Goal: Transaction & Acquisition: Purchase product/service

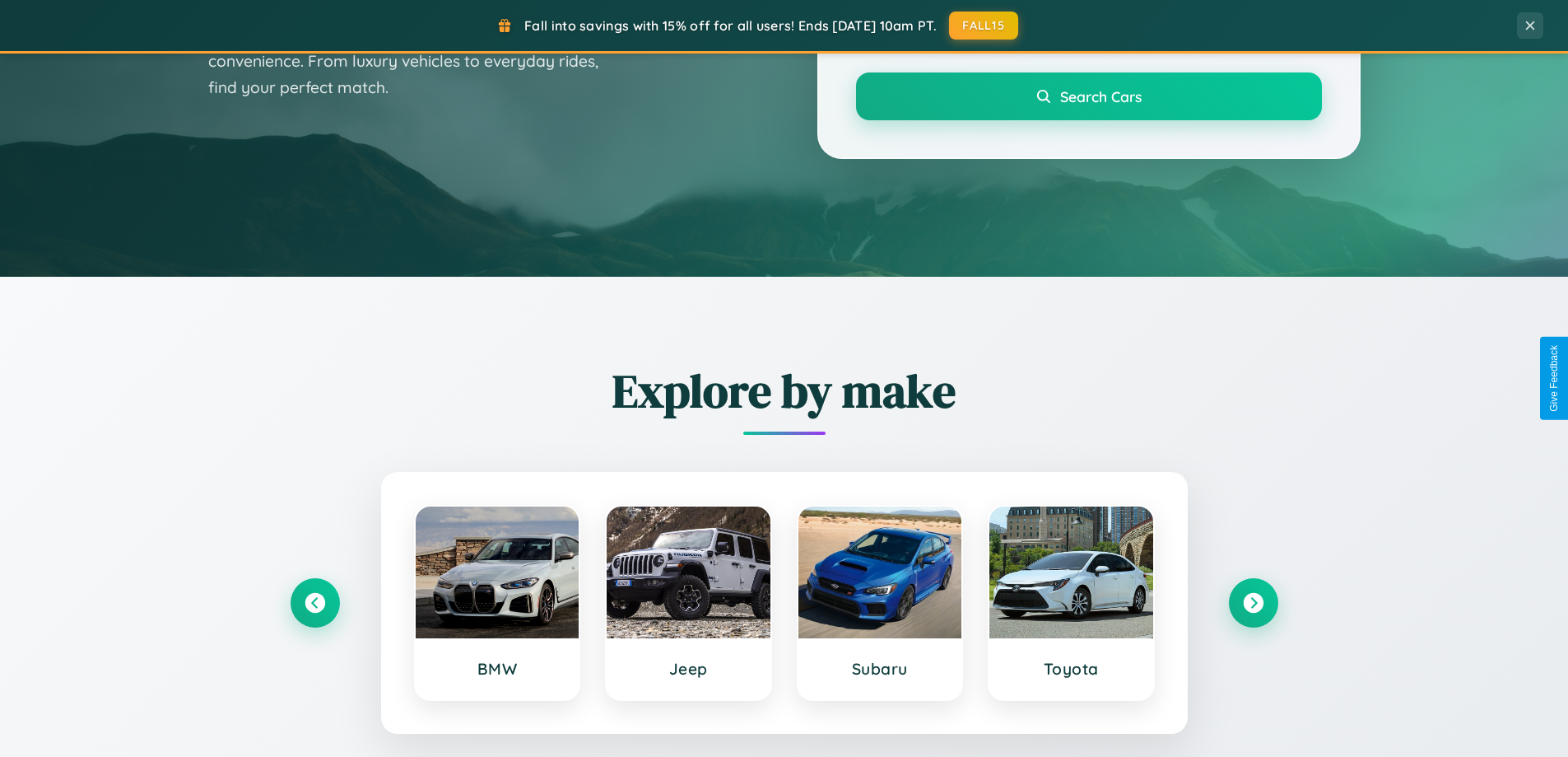
scroll to position [1134, 0]
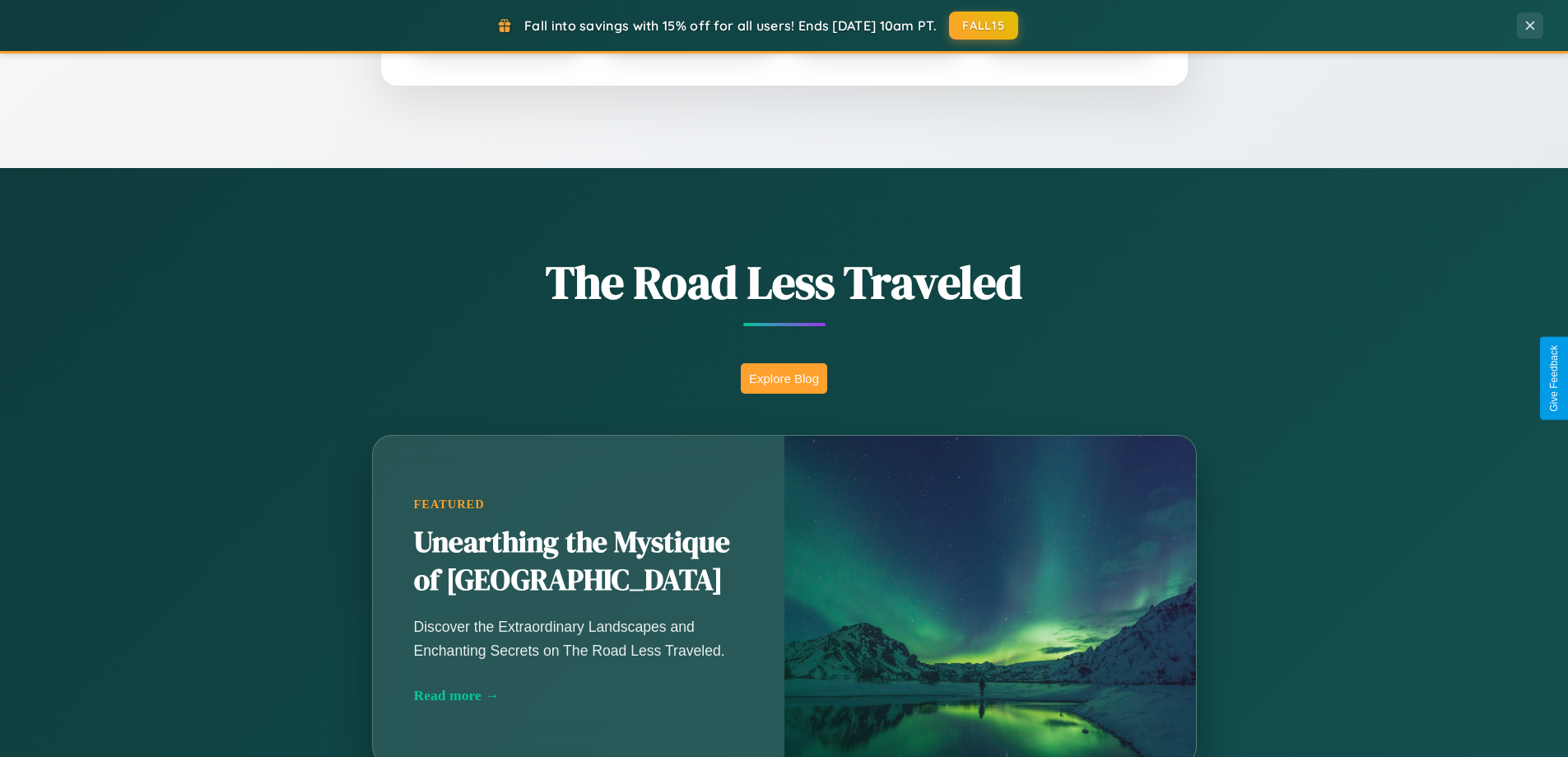
click at [784, 378] on button "Explore Blog" at bounding box center [784, 378] width 86 height 30
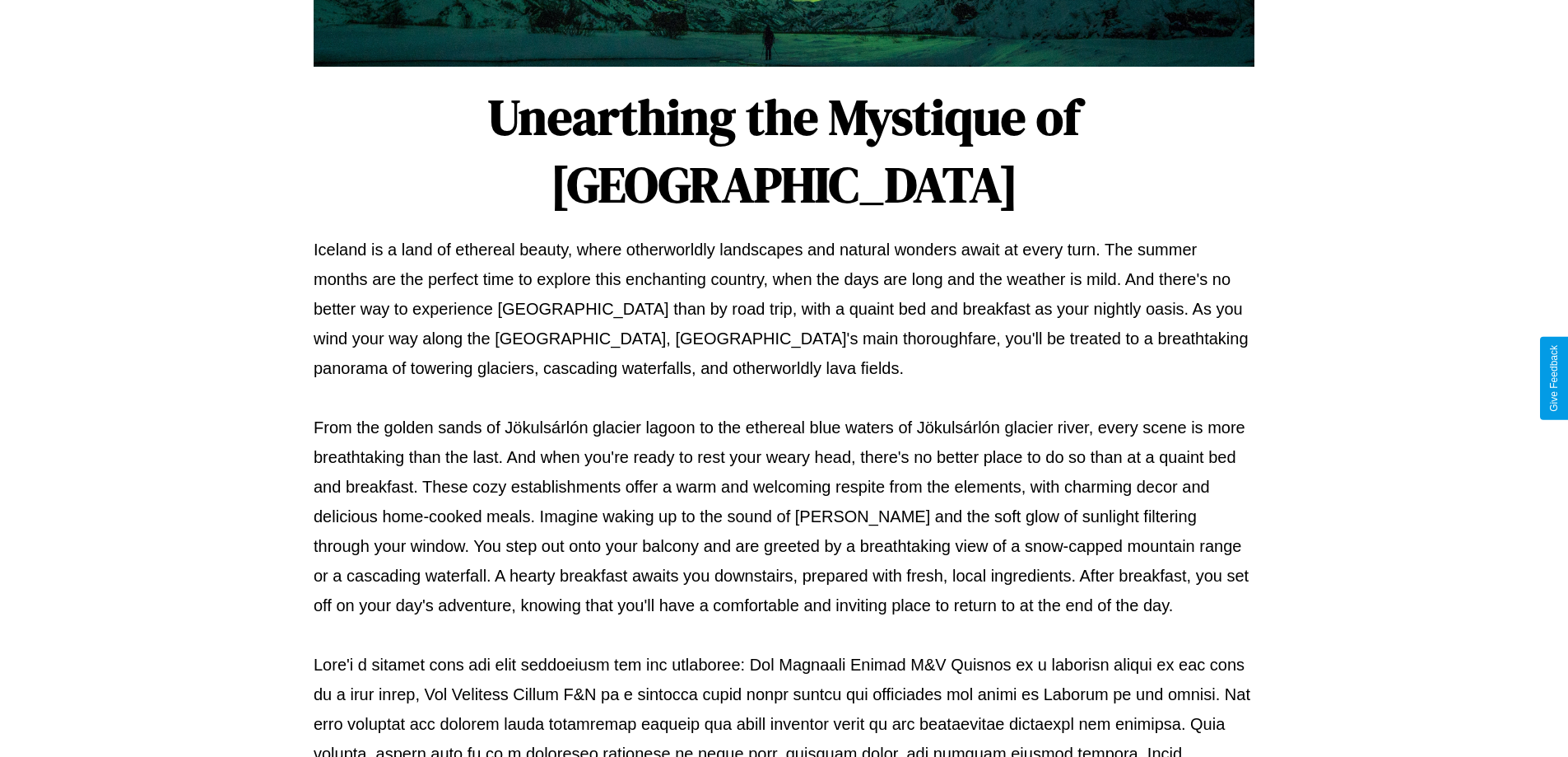
scroll to position [533, 0]
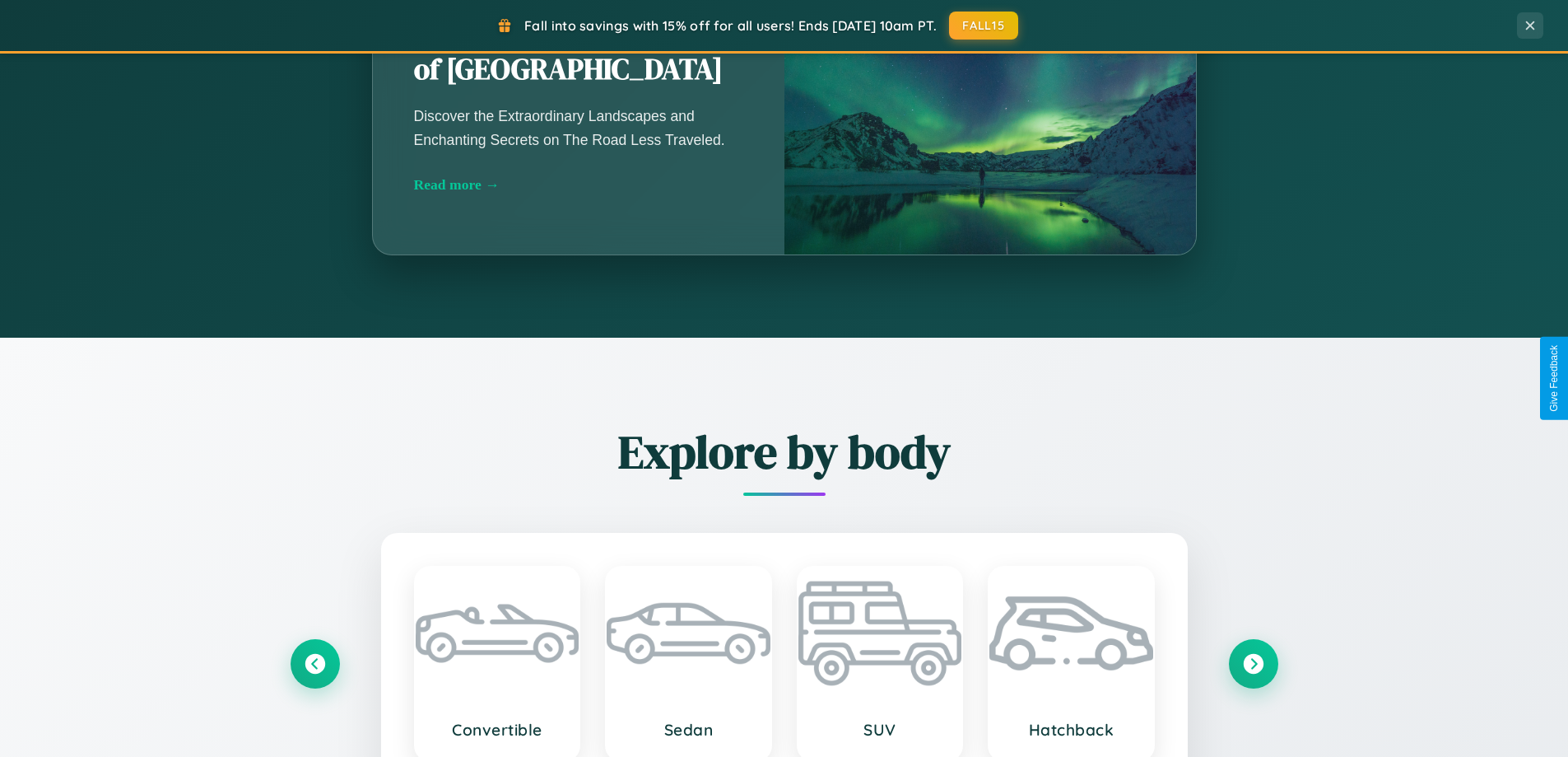
scroll to position [1134, 0]
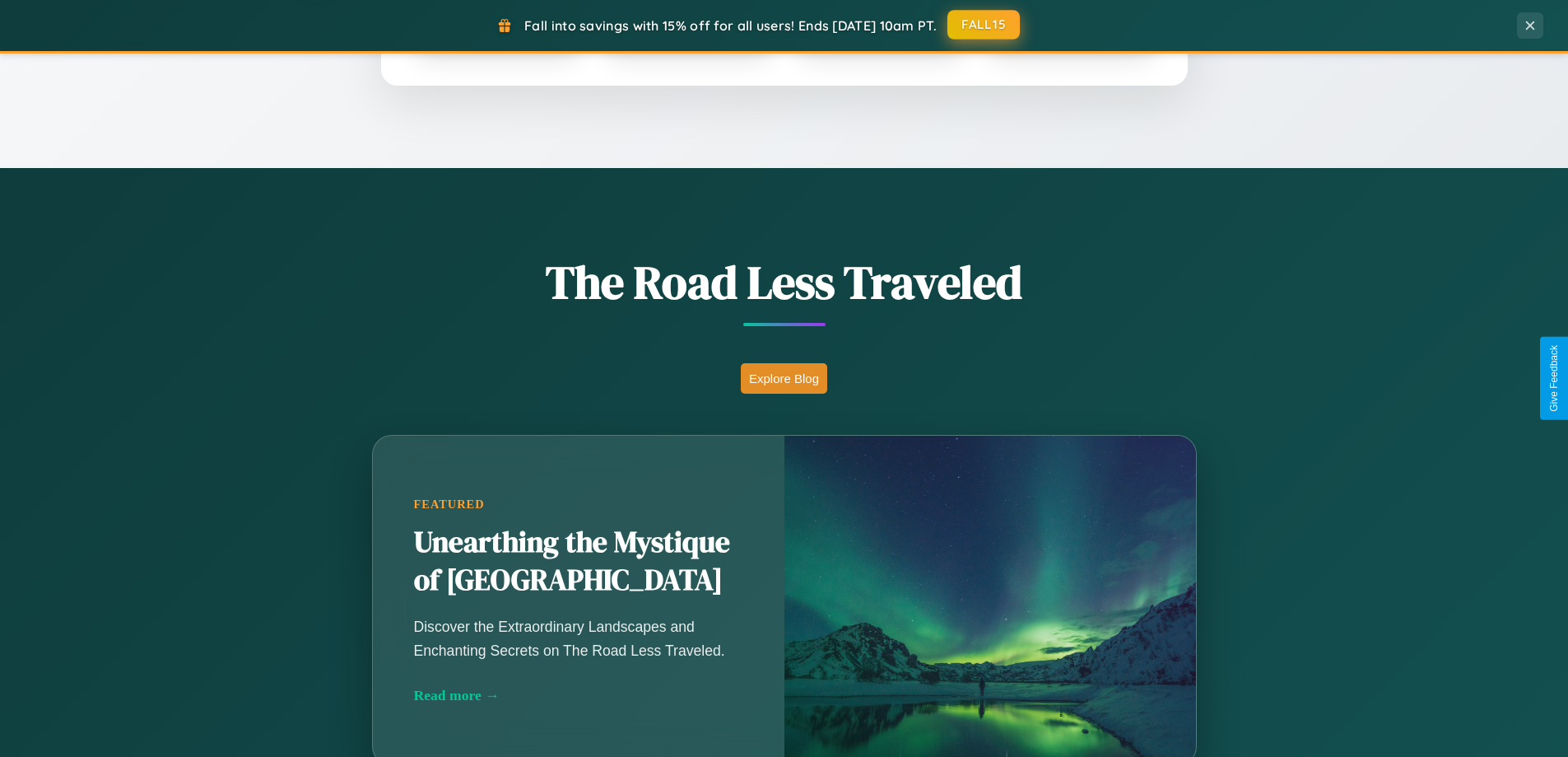
click at [985, 25] on button "FALL15" at bounding box center [984, 25] width 73 height 29
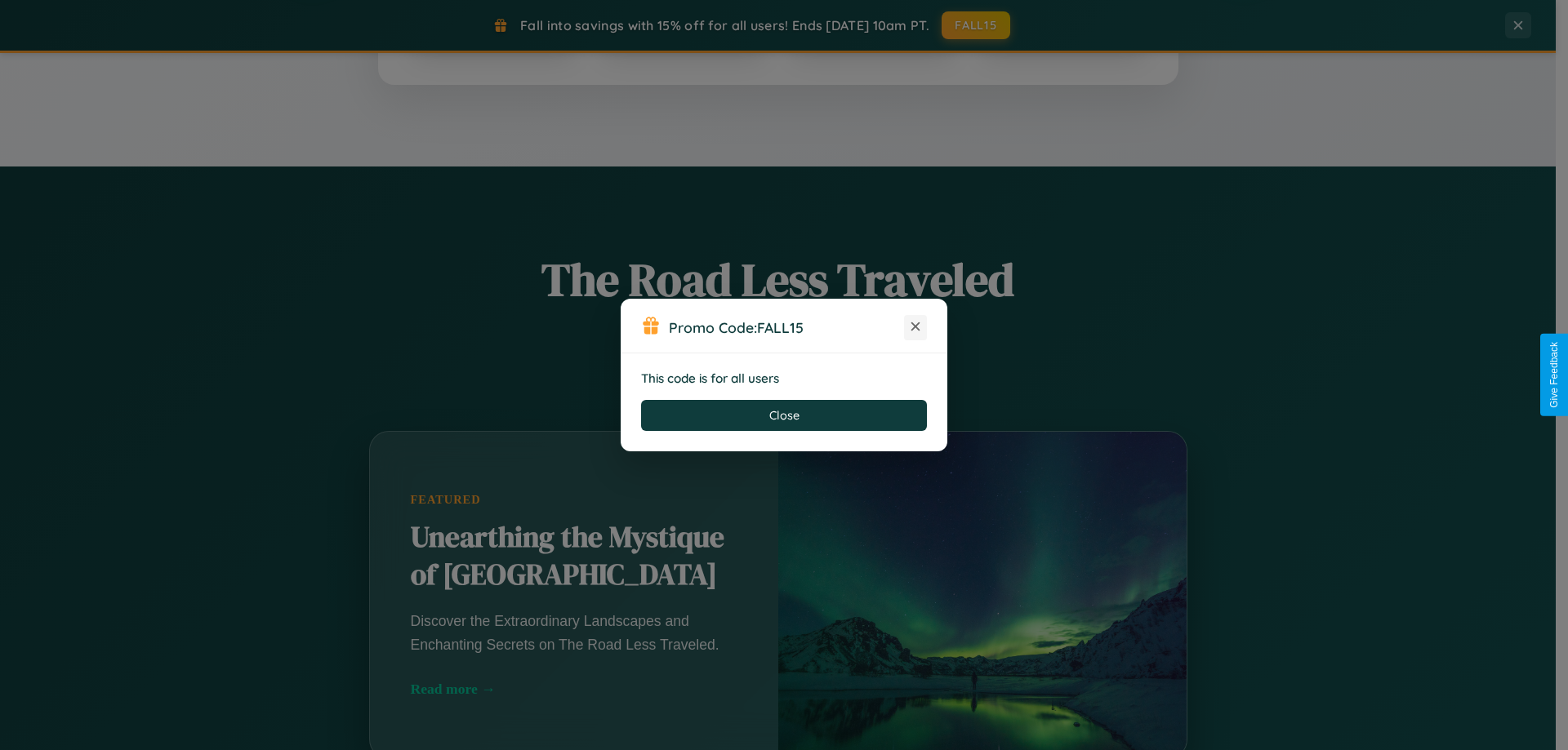
click at [916, 327] on icon at bounding box center [915, 326] width 17 height 17
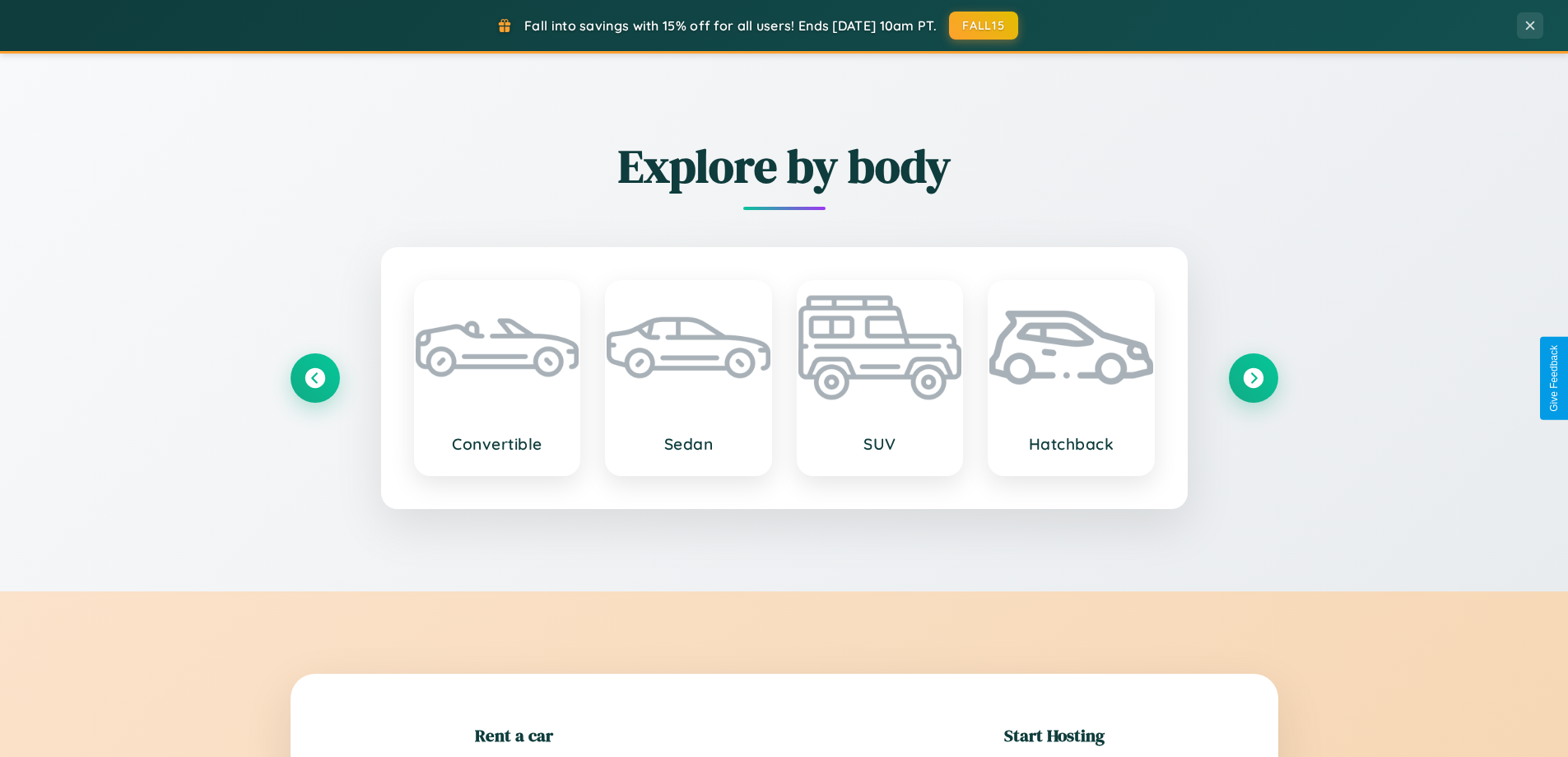
scroll to position [355, 0]
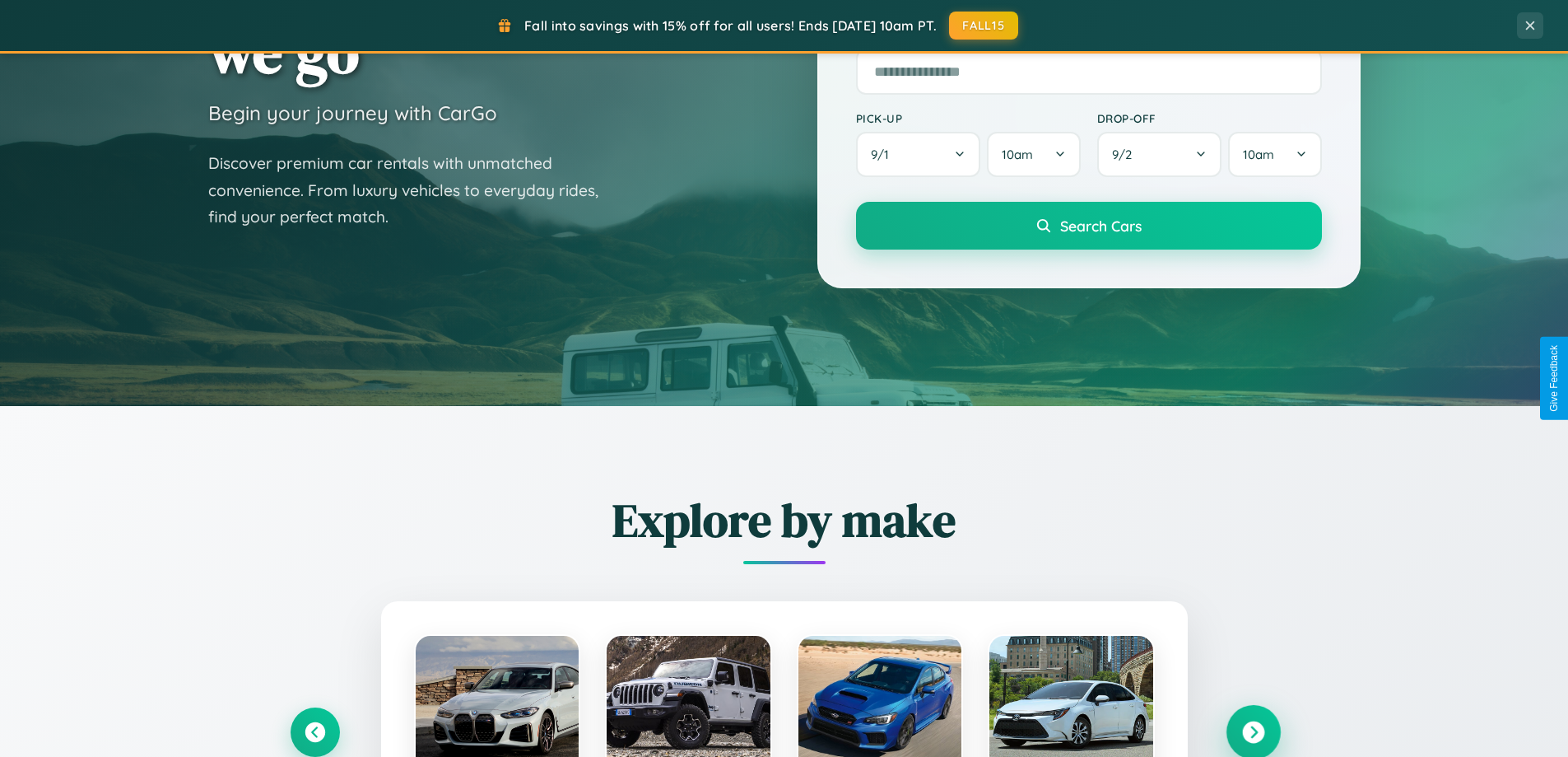
click at [1253, 732] on icon at bounding box center [1253, 732] width 23 height 23
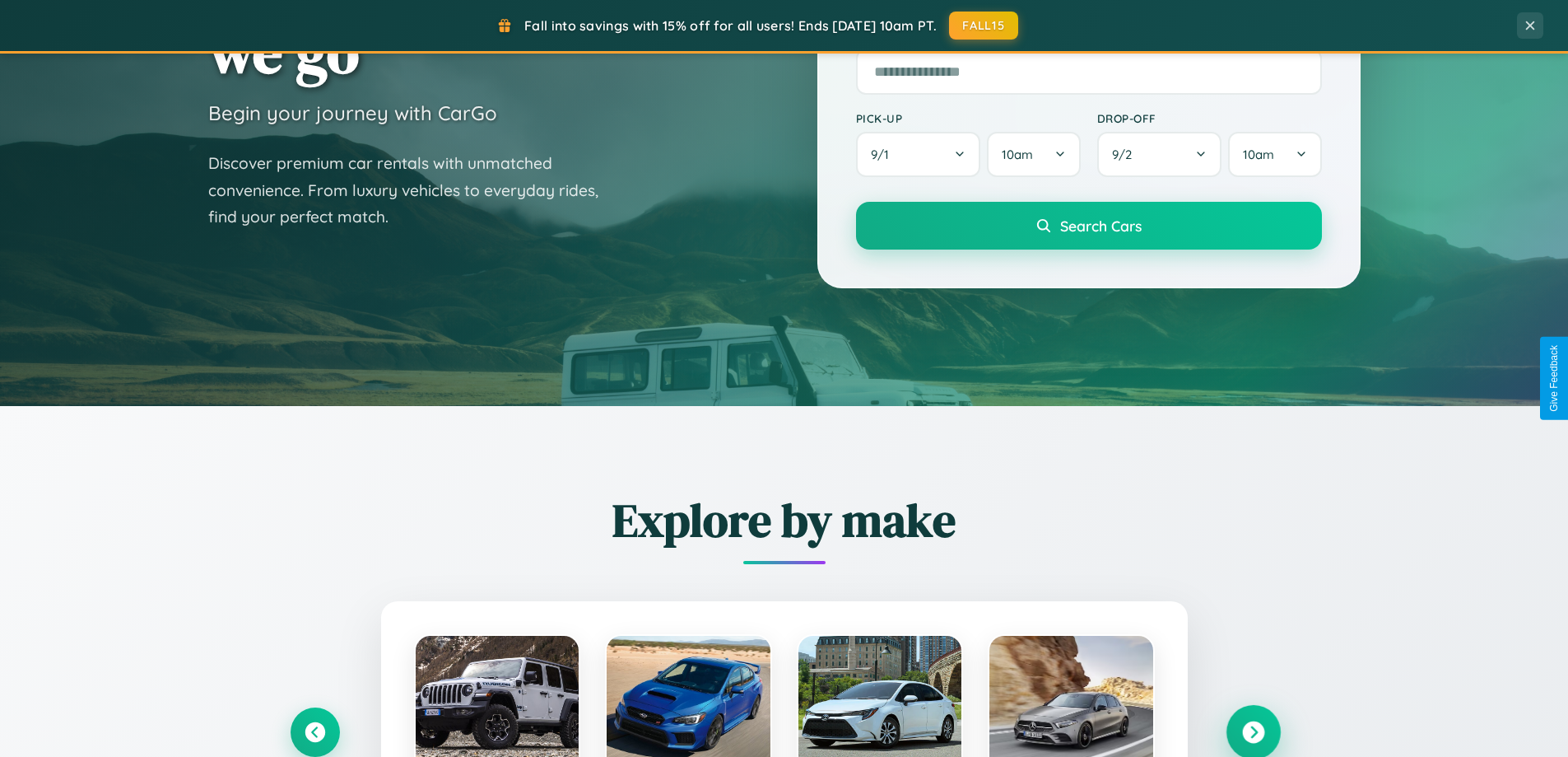
click at [1253, 730] on icon at bounding box center [1253, 732] width 23 height 23
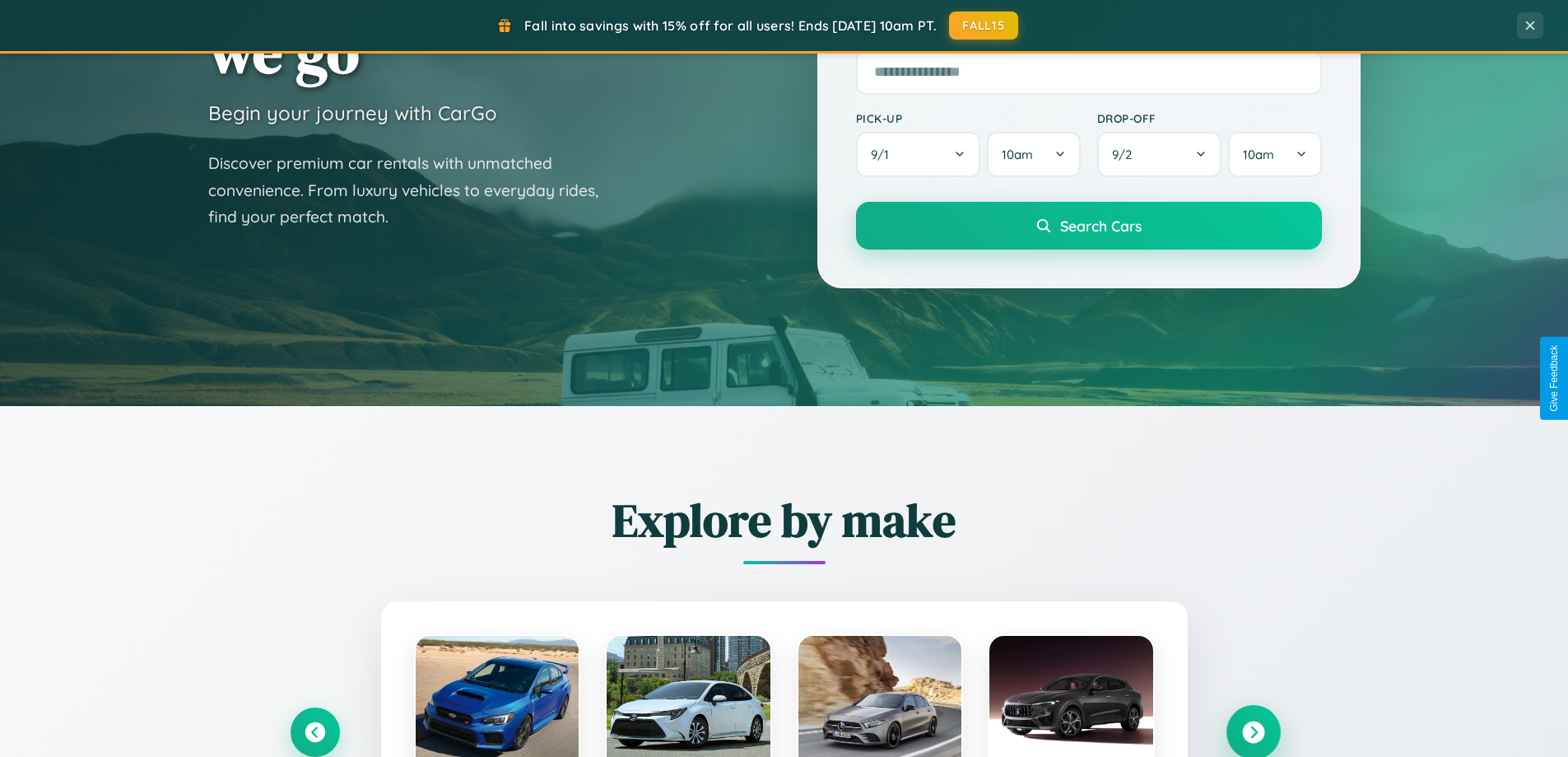
click at [1253, 730] on icon at bounding box center [1253, 732] width 23 height 23
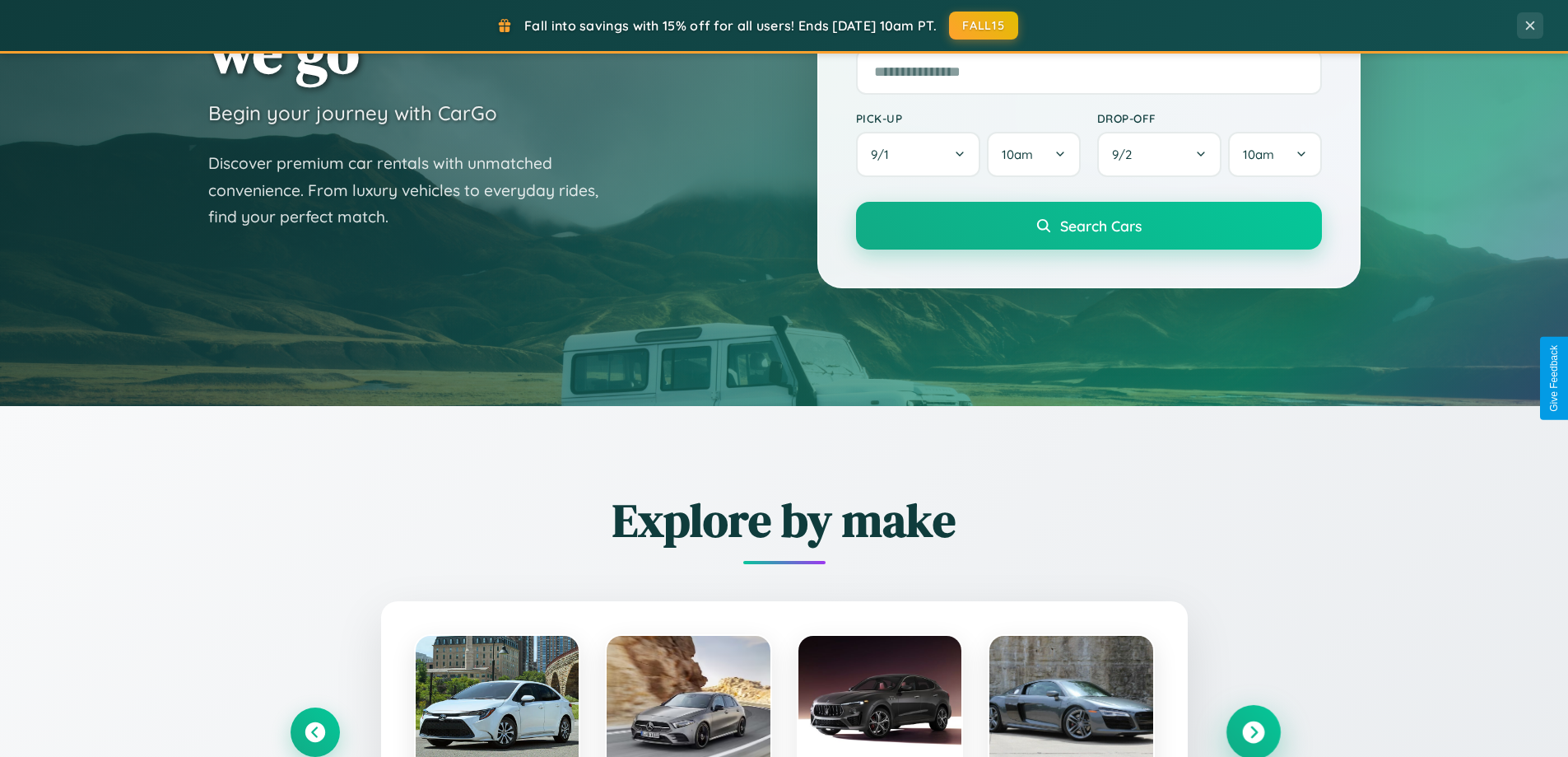
click at [1253, 730] on icon at bounding box center [1253, 732] width 23 height 23
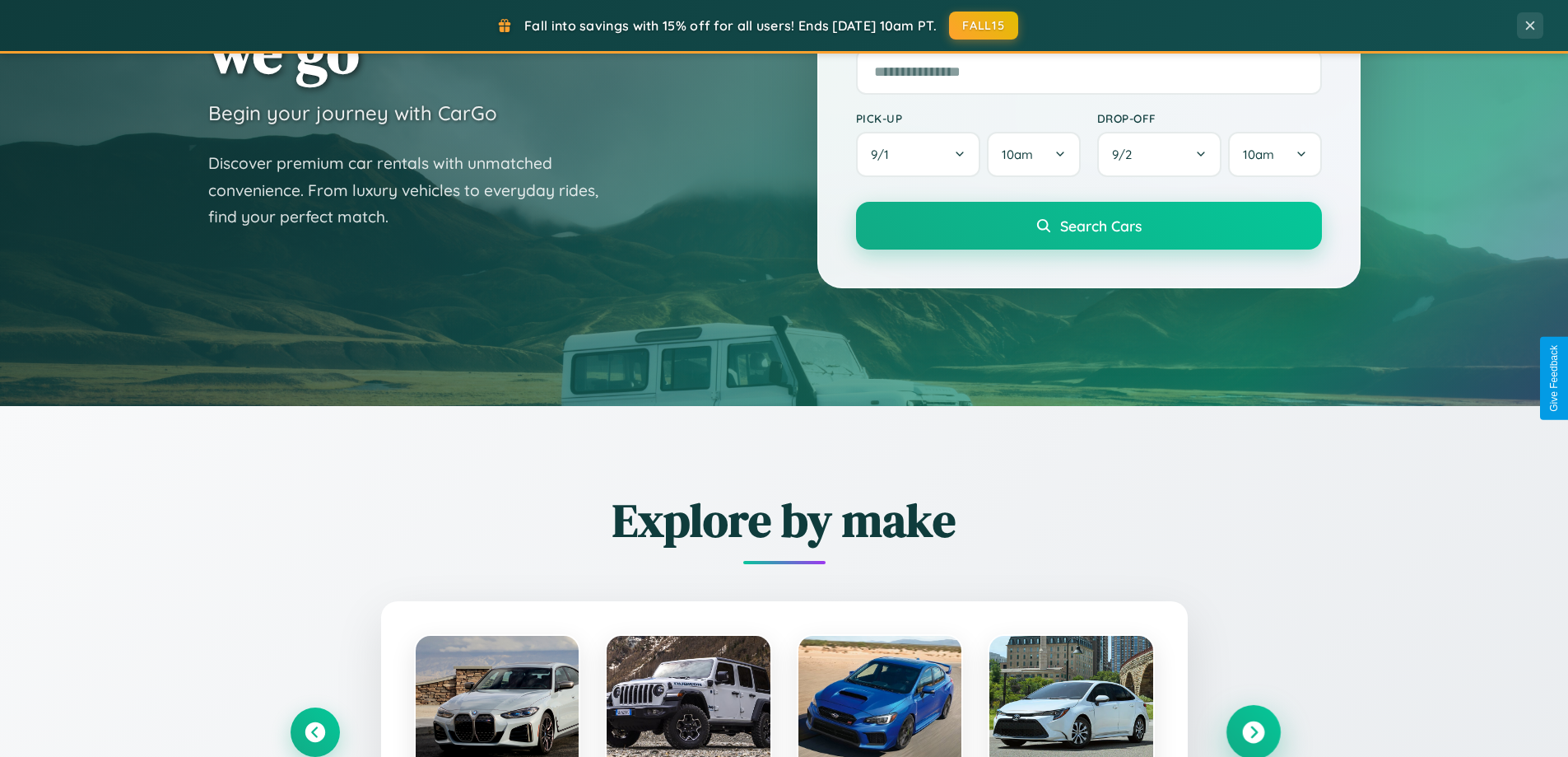
click at [1253, 730] on icon at bounding box center [1253, 732] width 23 height 23
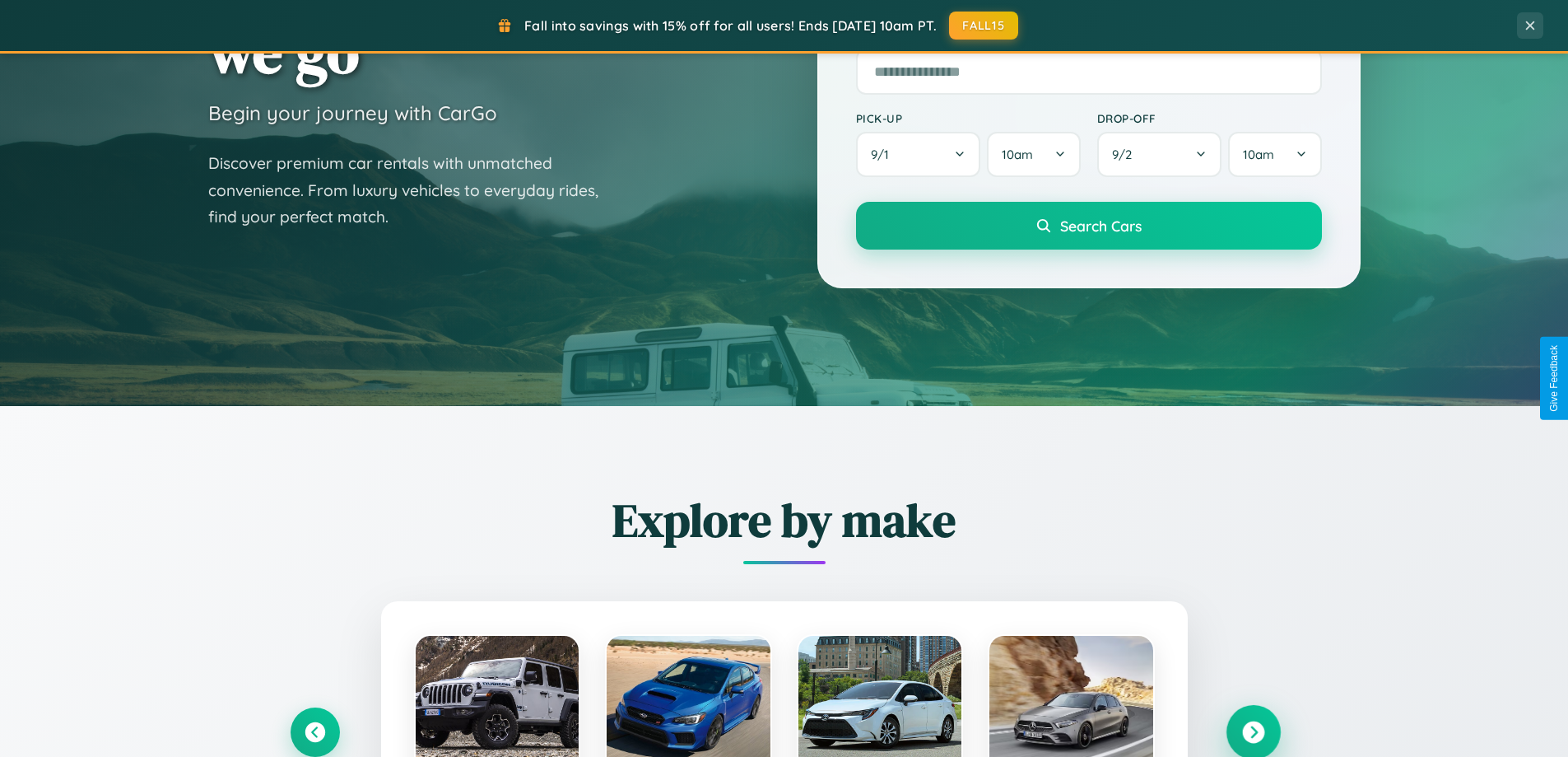
scroll to position [49, 0]
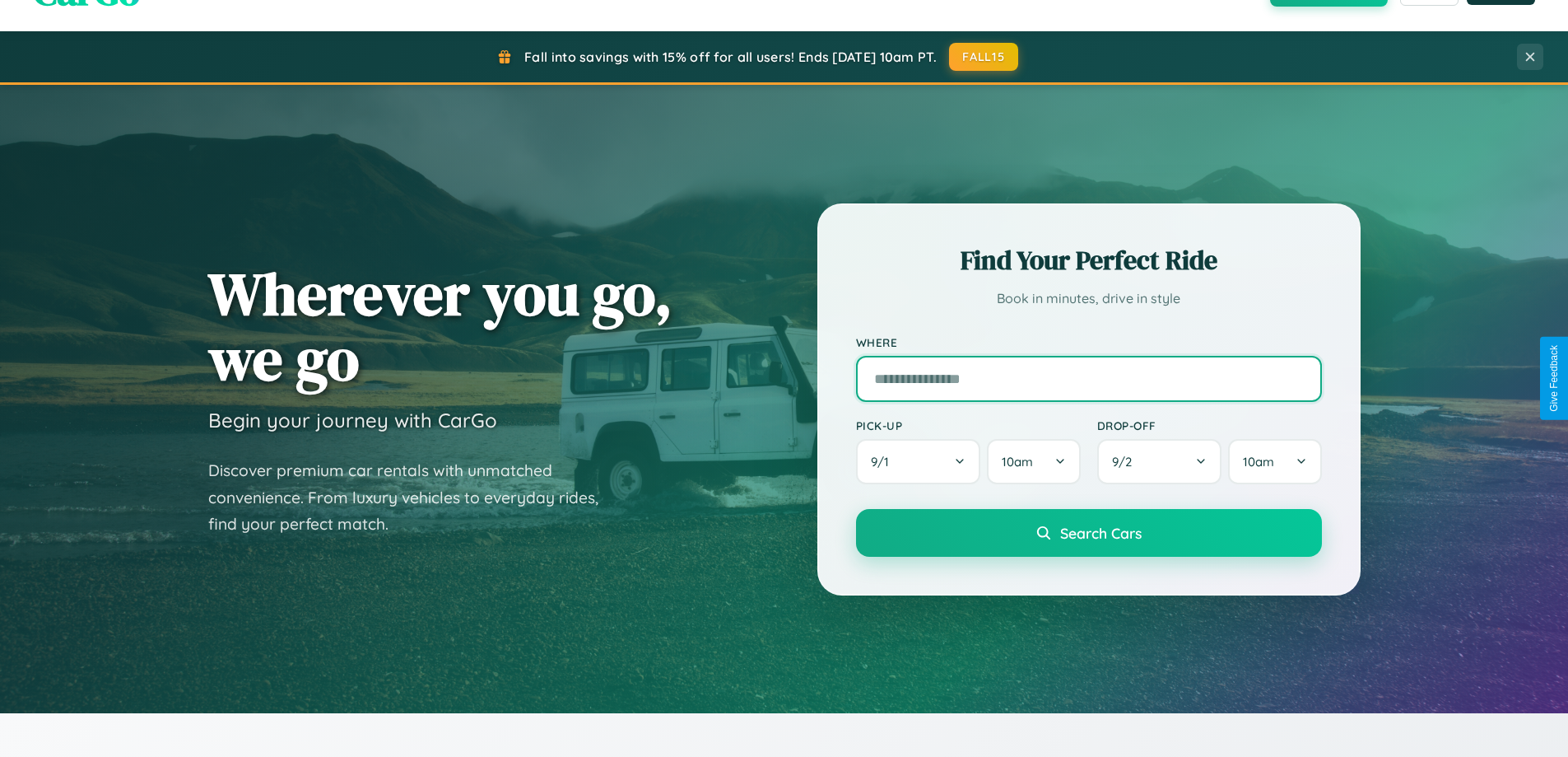
click at [1088, 378] on input "text" at bounding box center [1089, 378] width 466 height 46
type input "*****"
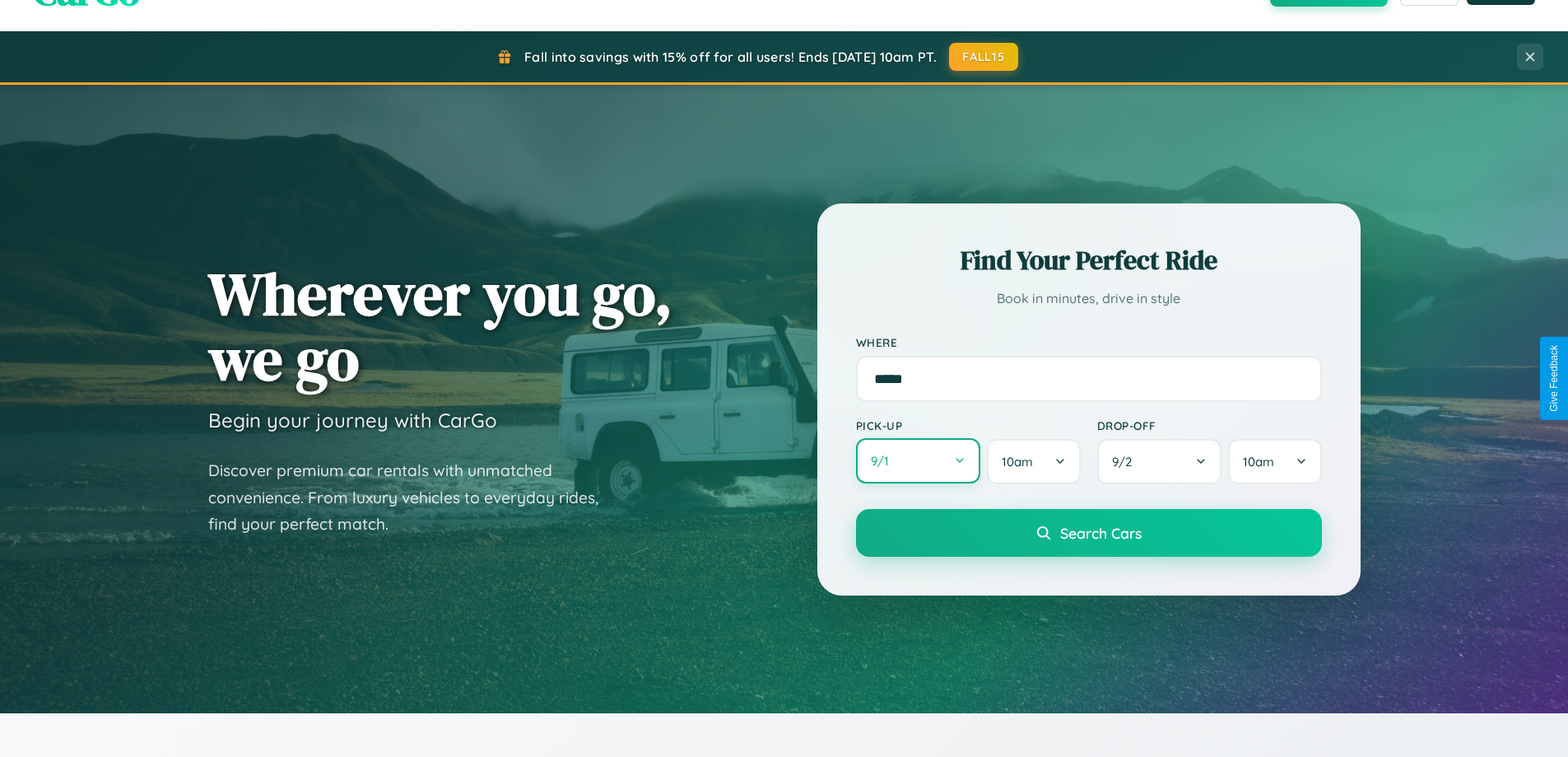
click at [918, 461] on button "9 / 1" at bounding box center [919, 460] width 126 height 45
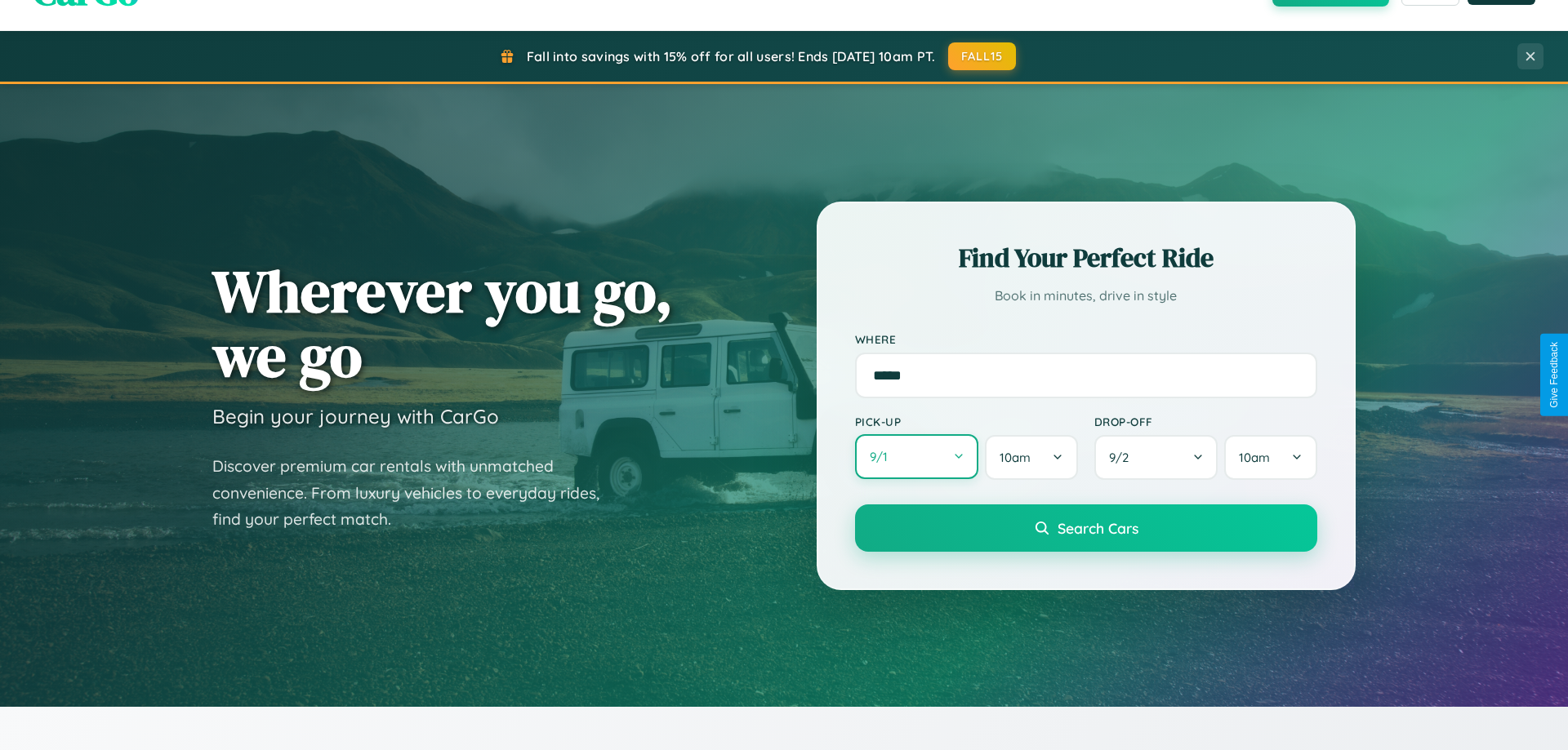
select select "*"
select select "****"
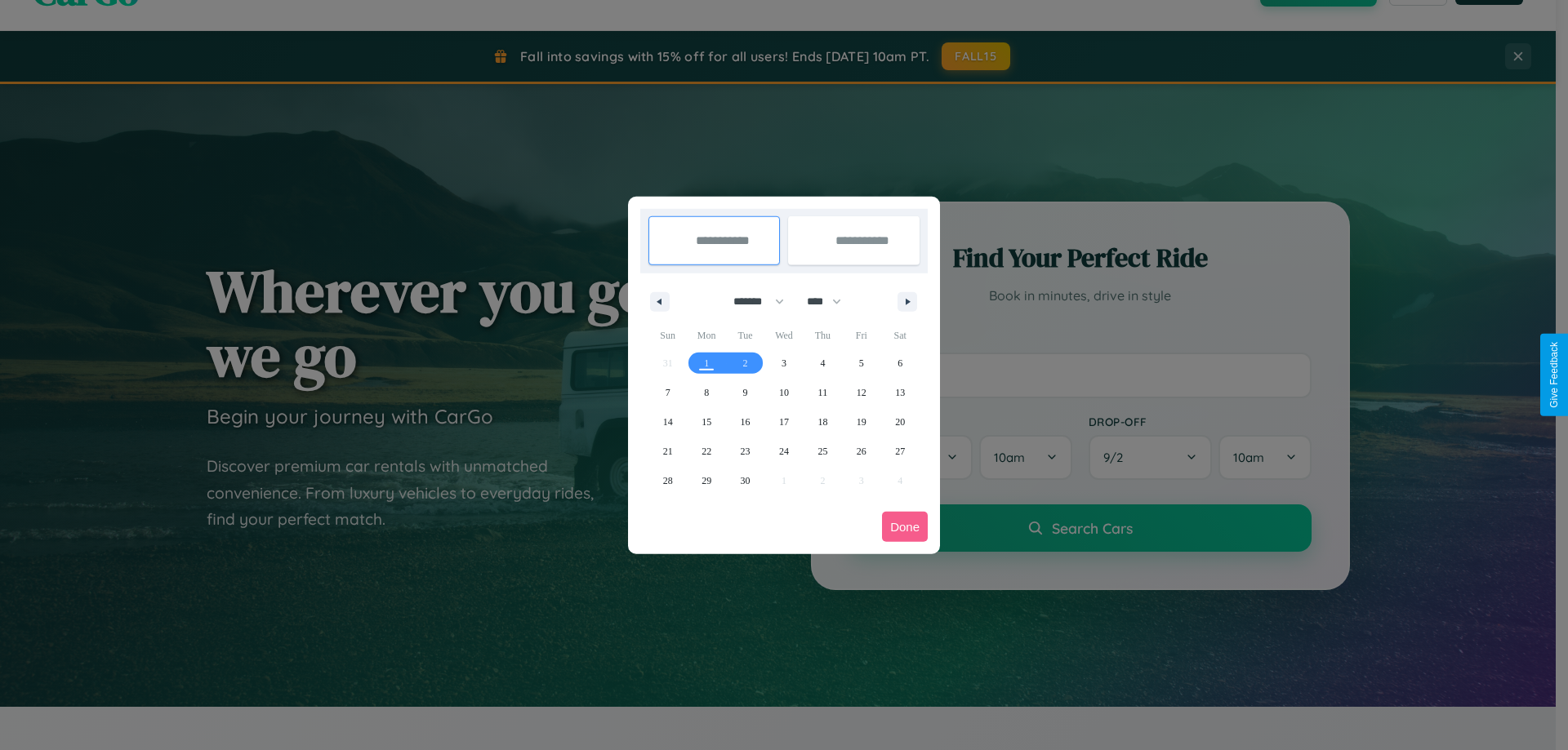
click at [751, 302] on select "******* ******** ***** ***** *** **** **** ****** ********* ******* ******** **…" at bounding box center [755, 302] width 69 height 27
select select "*"
drag, startPoint x: 831, startPoint y: 302, endPoint x: 784, endPoint y: 327, distance: 53.2
click at [831, 302] on select "**** **** **** **** **** **** **** **** **** **** **** **** **** **** **** ****…" at bounding box center [823, 302] width 49 height 27
select select "****"
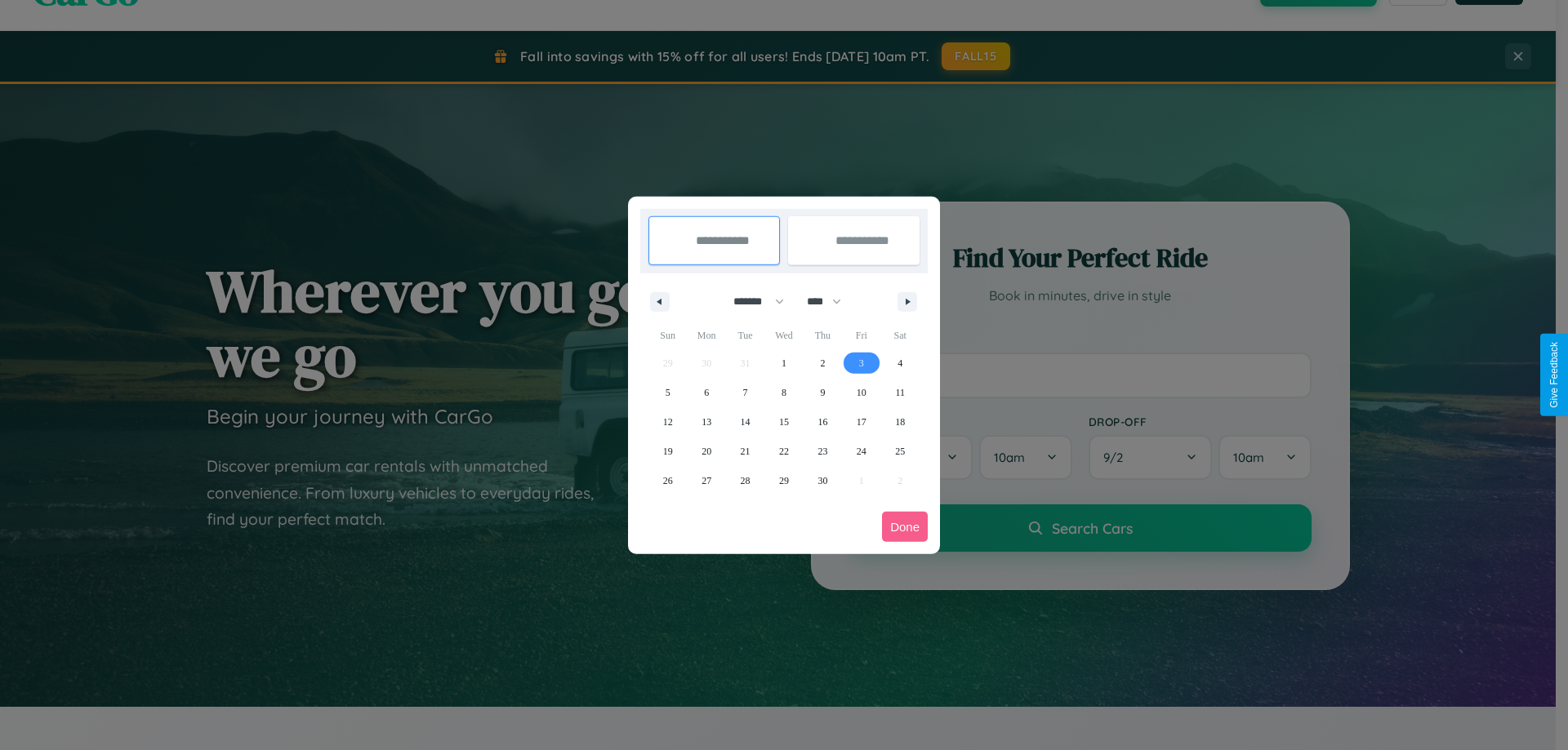
click at [860, 363] on span "3" at bounding box center [861, 363] width 5 height 29
type input "**********"
click at [707, 392] on span "6" at bounding box center [706, 392] width 5 height 29
type input "**********"
click at [905, 526] on button "Done" at bounding box center [904, 526] width 46 height 30
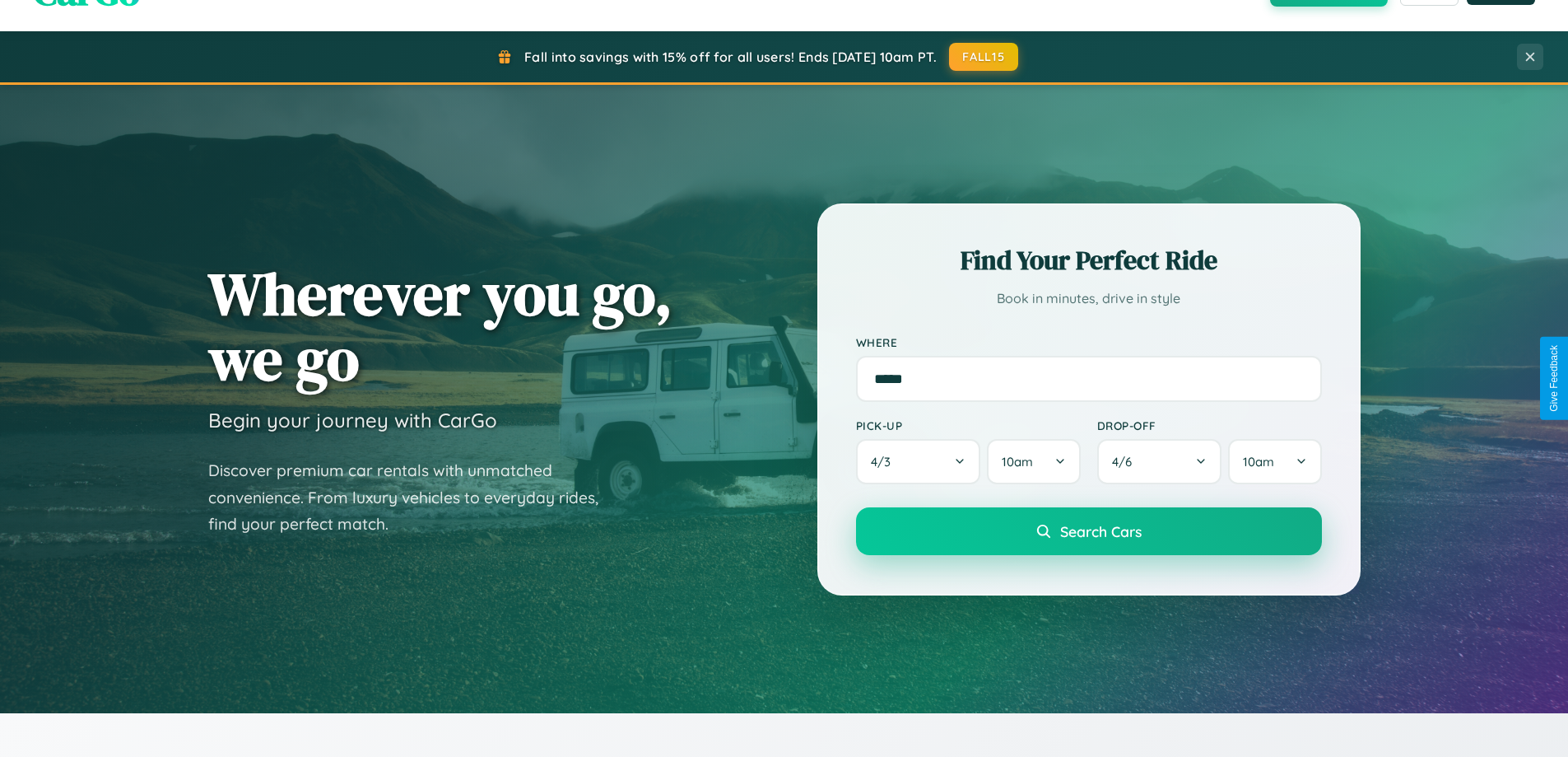
click at [1088, 531] on span "Search Cars" at bounding box center [1101, 531] width 81 height 18
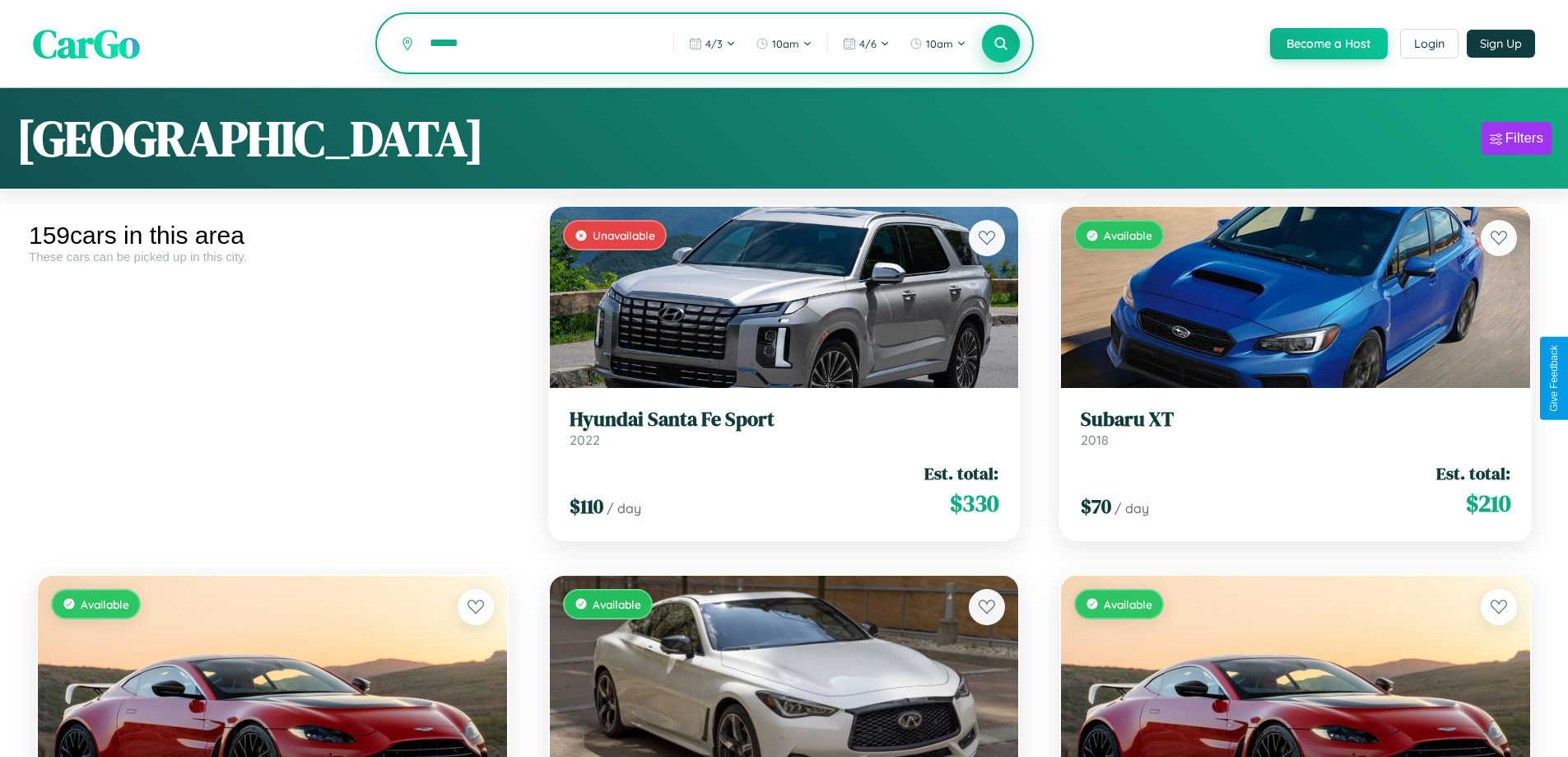
type input "******"
click at [1000, 44] on icon at bounding box center [1002, 43] width 16 height 16
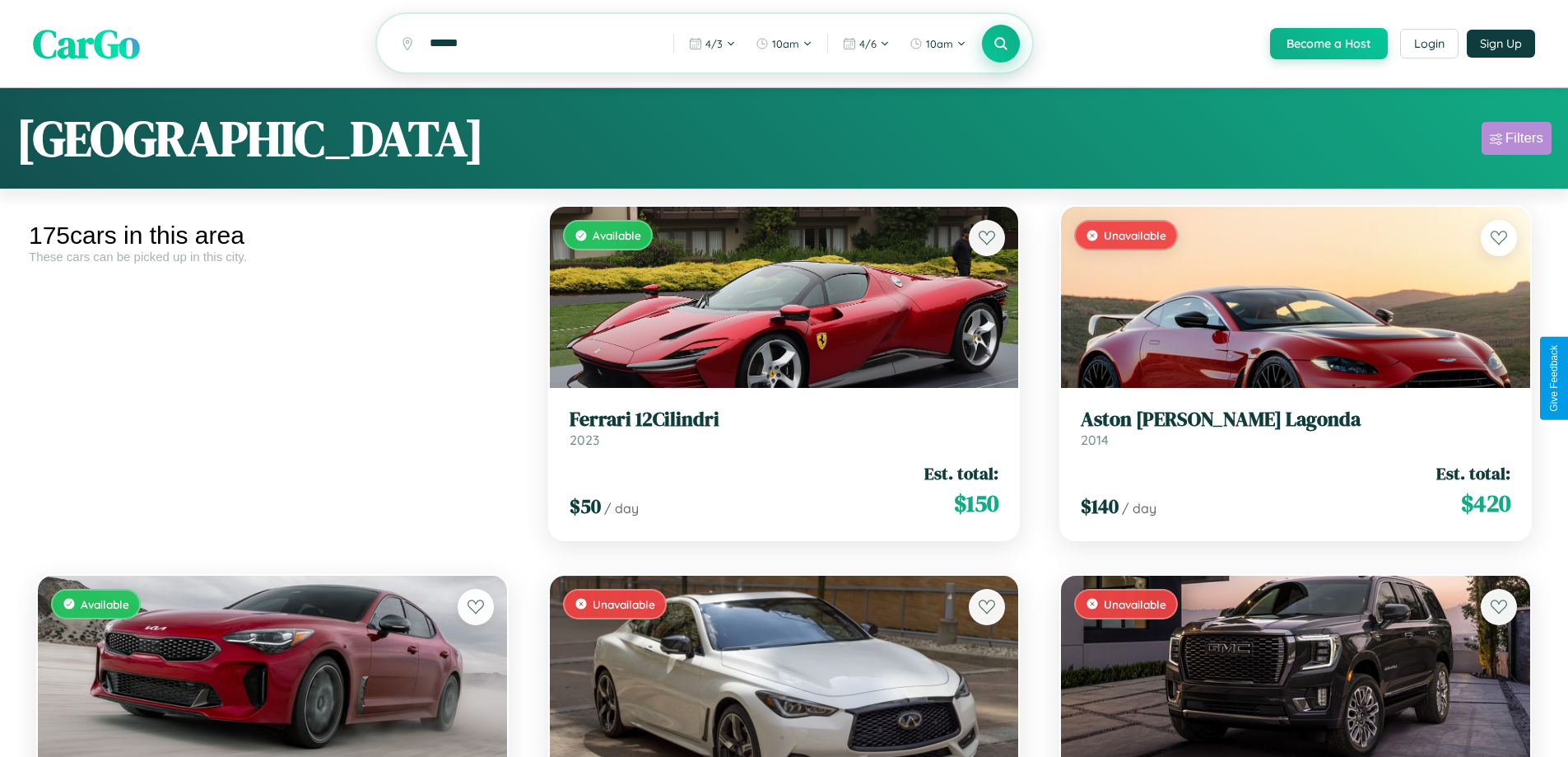
click at [1517, 140] on div "Filters" at bounding box center [1525, 138] width 38 height 17
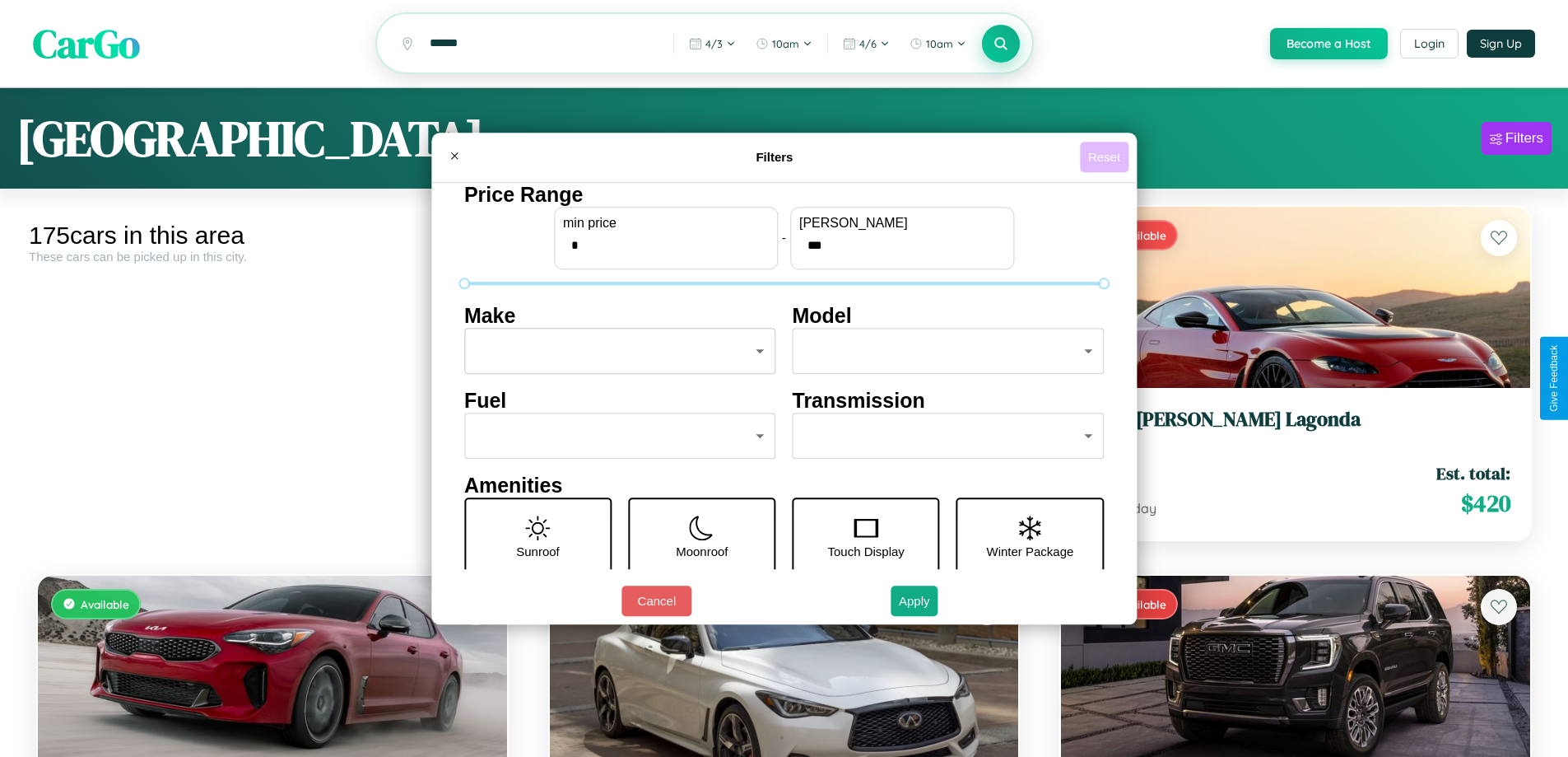
click at [1107, 156] on button "Reset" at bounding box center [1105, 156] width 49 height 30
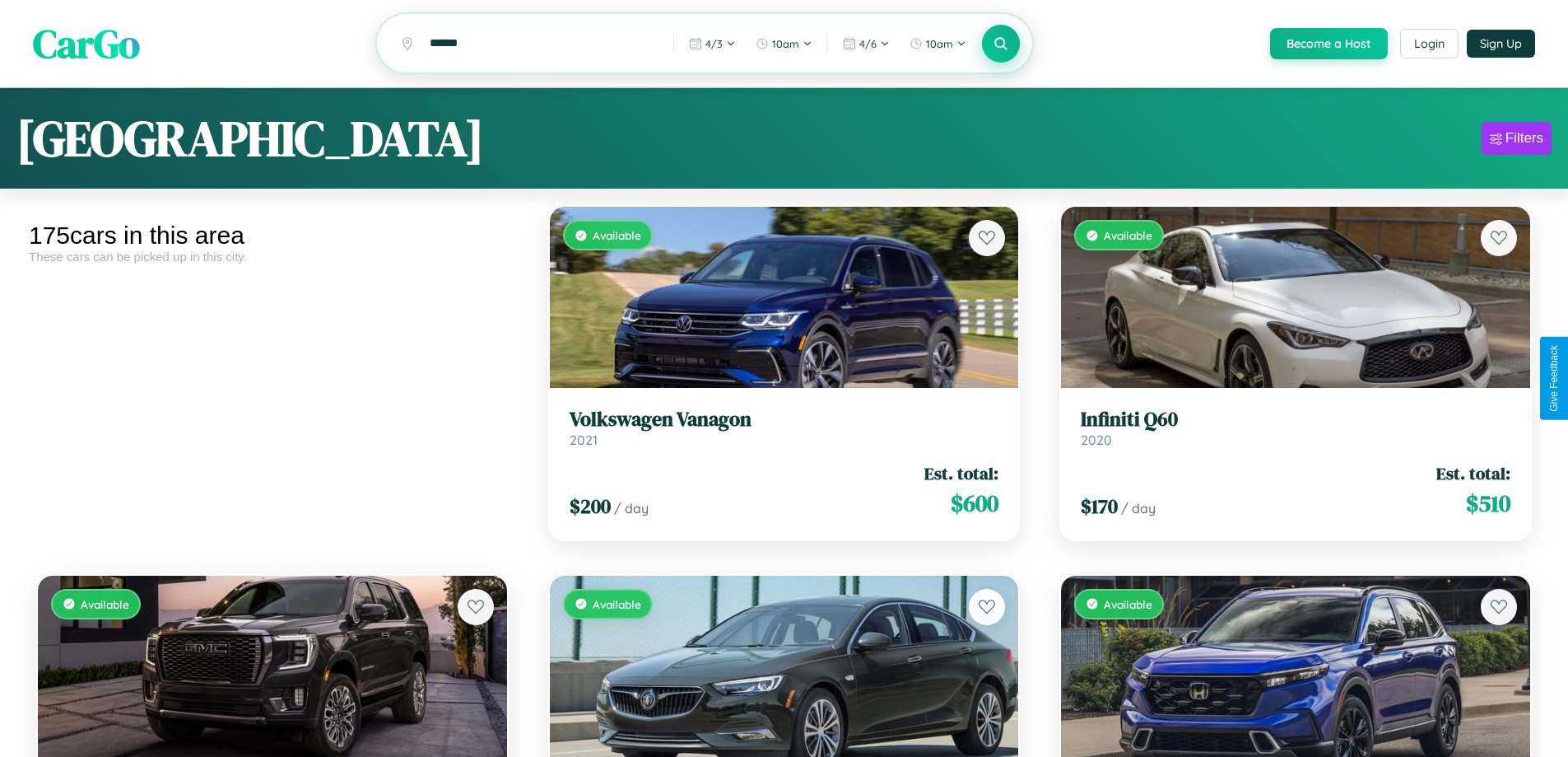
scroll to position [15726, 0]
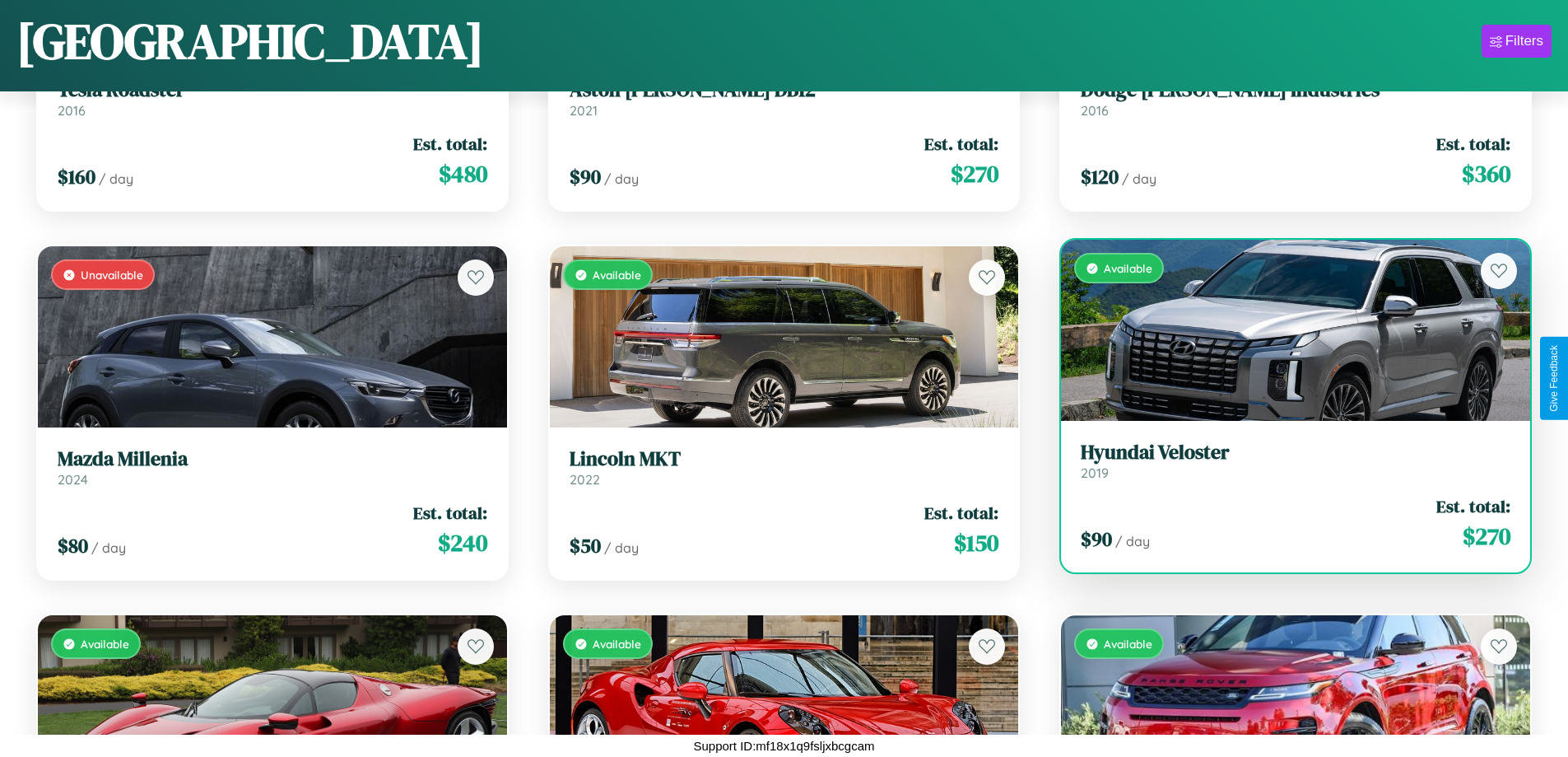
click at [1285, 460] on h3 "Hyundai Veloster" at bounding box center [1296, 453] width 430 height 24
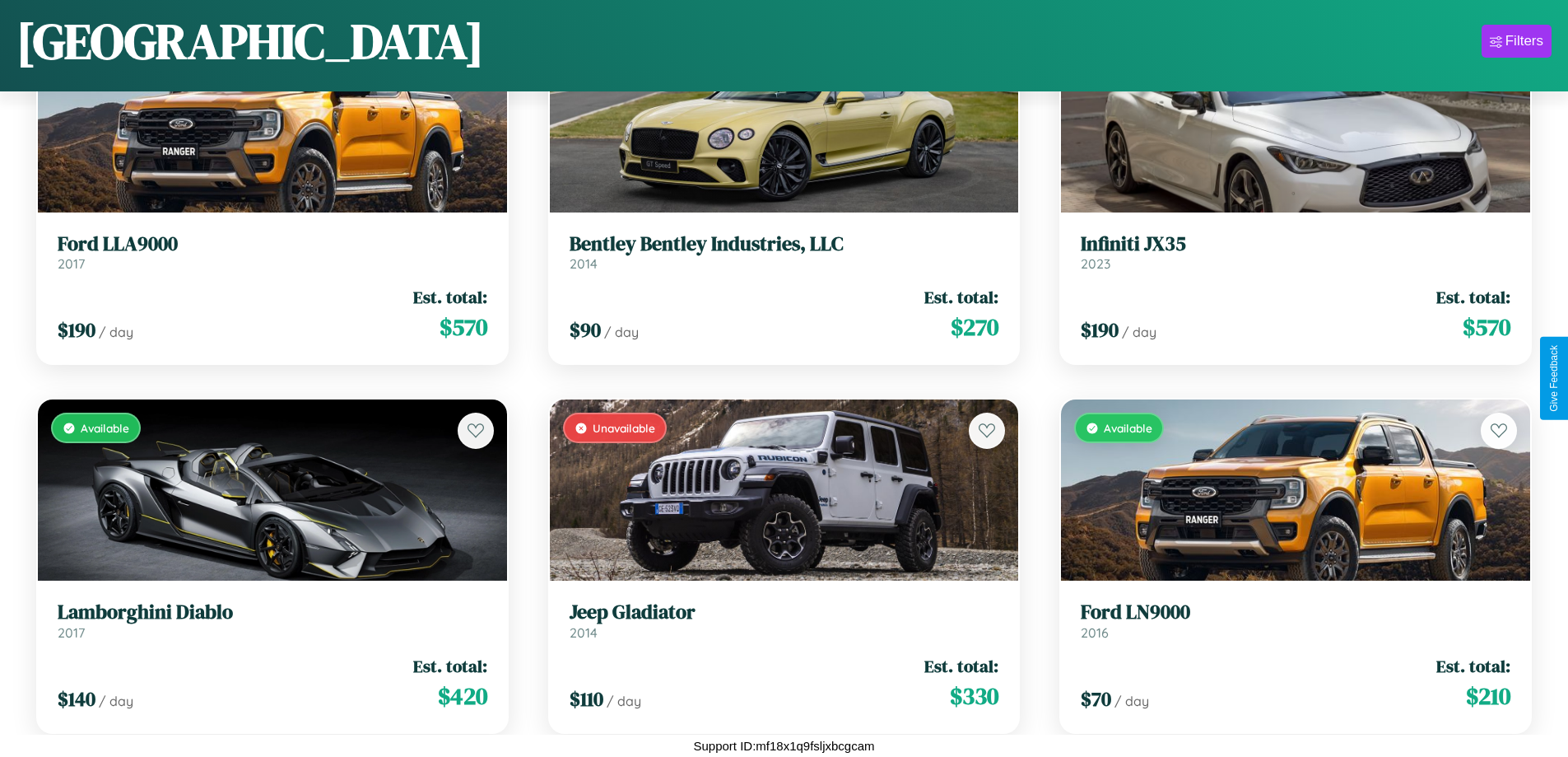
scroll to position [20521, 0]
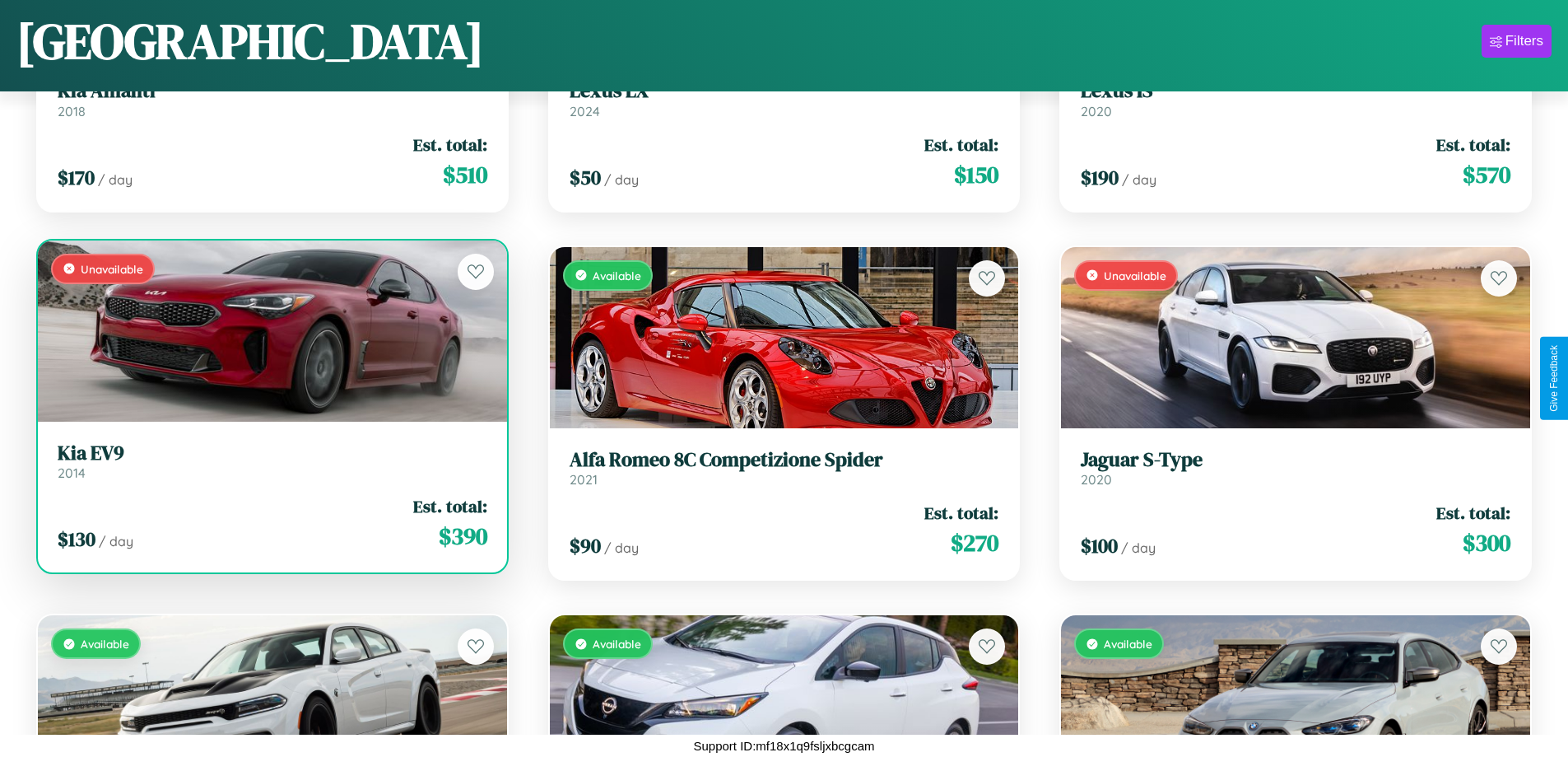
click at [270, 461] on h3 "Kia EV9" at bounding box center [273, 454] width 430 height 24
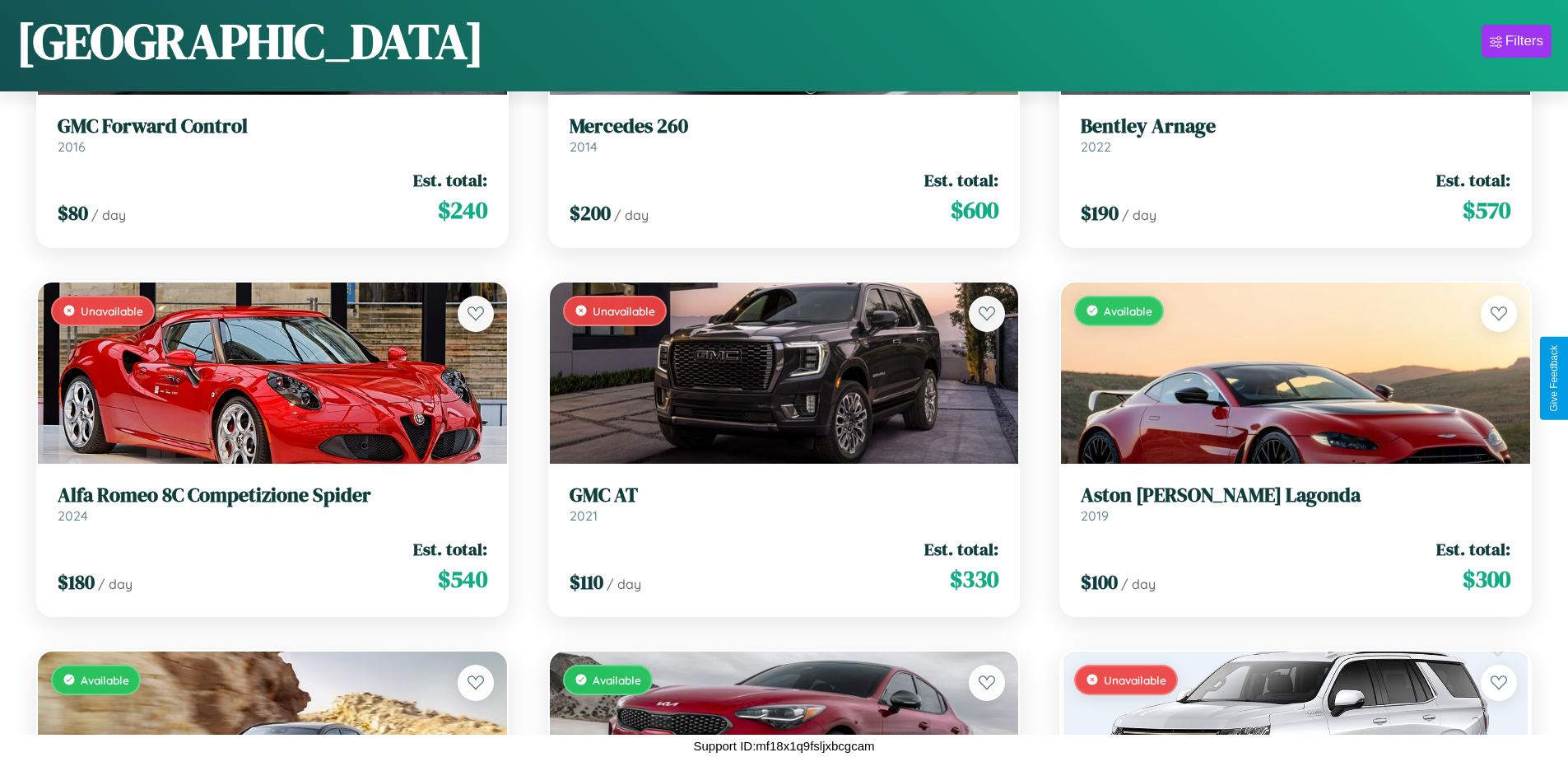
scroll to position [6135, 0]
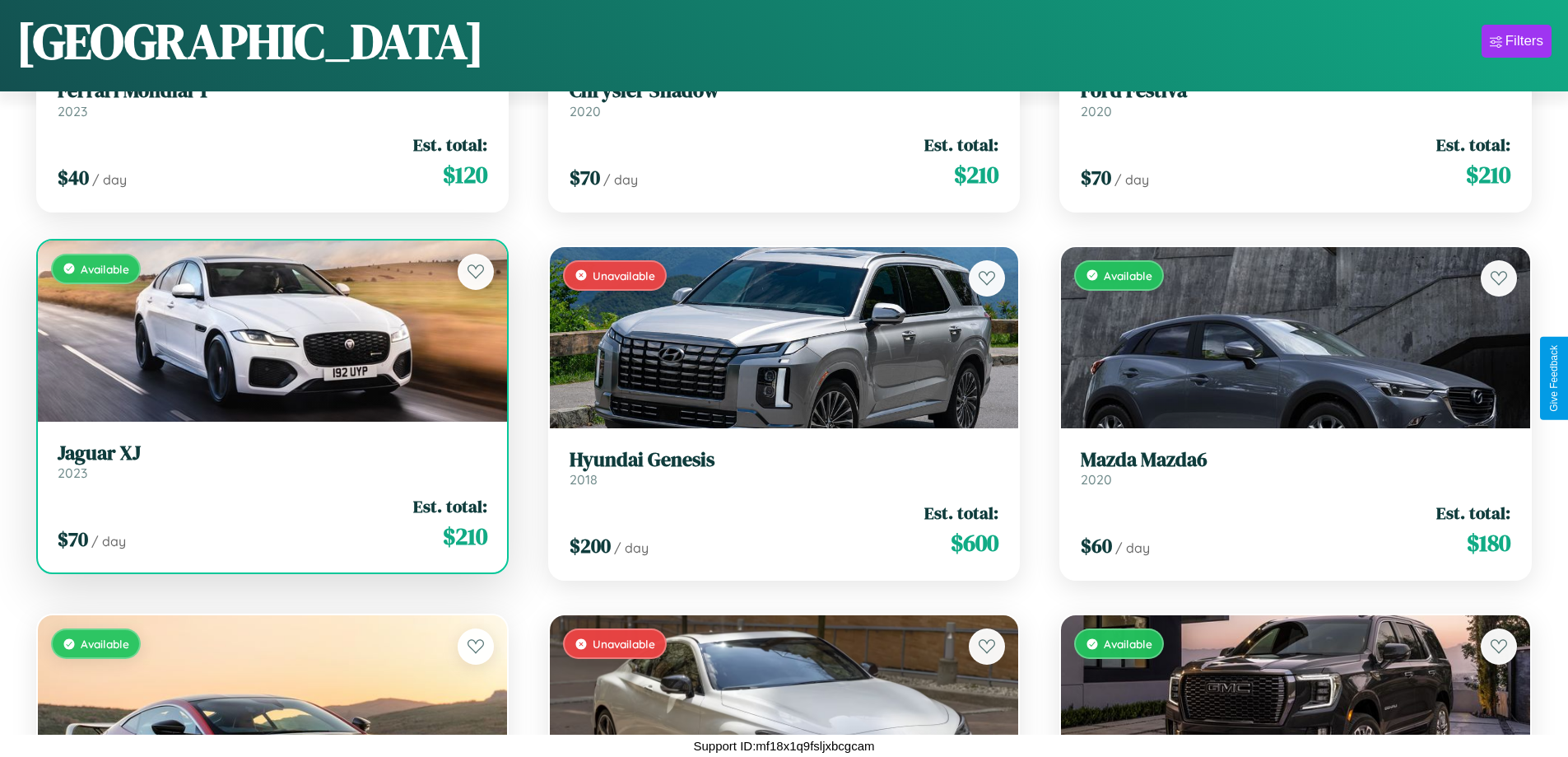
click at [270, 466] on link "Jaguar XJ 2023" at bounding box center [273, 461] width 430 height 40
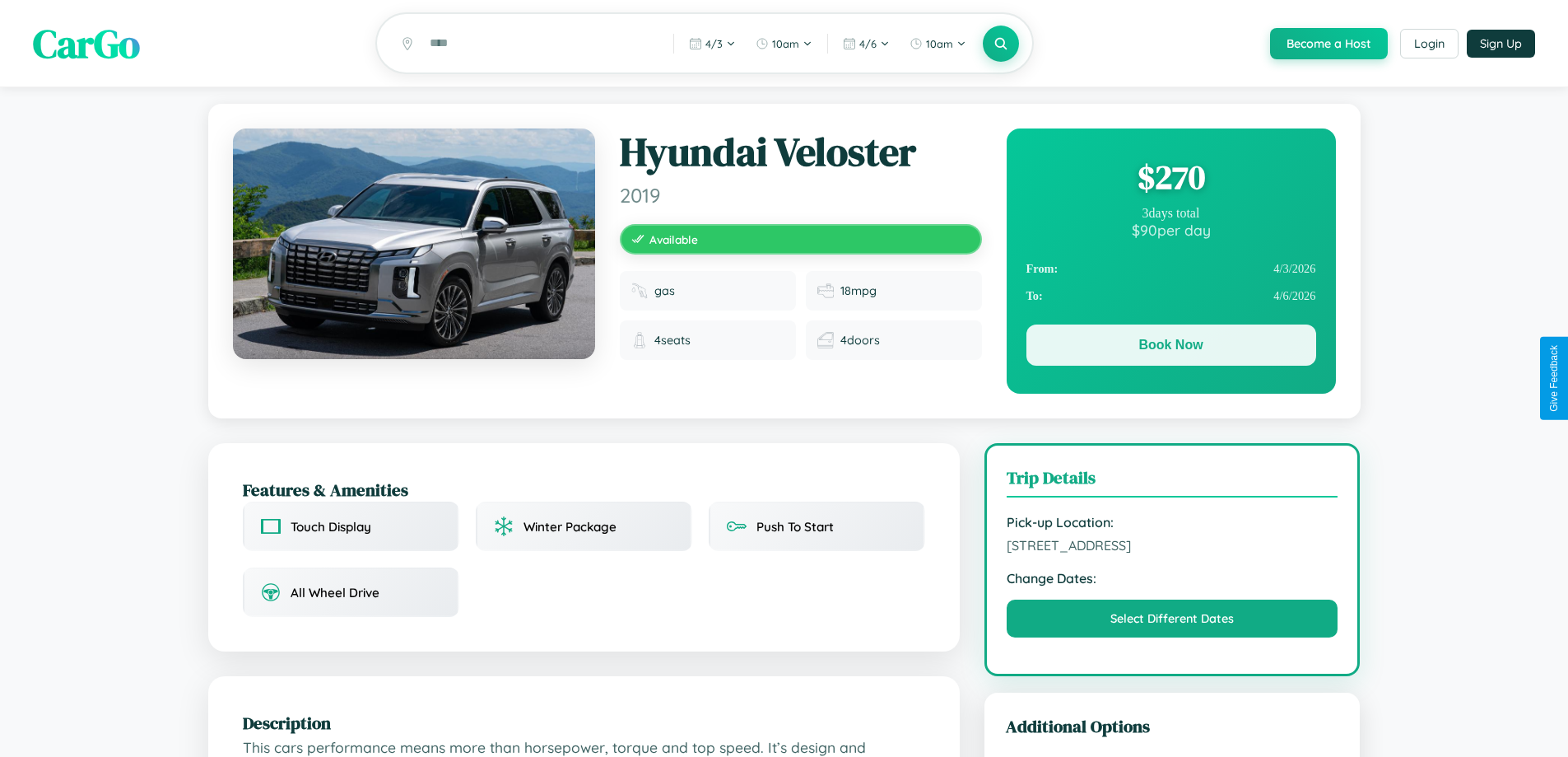
click at [1171, 348] on button "Book Now" at bounding box center [1171, 346] width 289 height 41
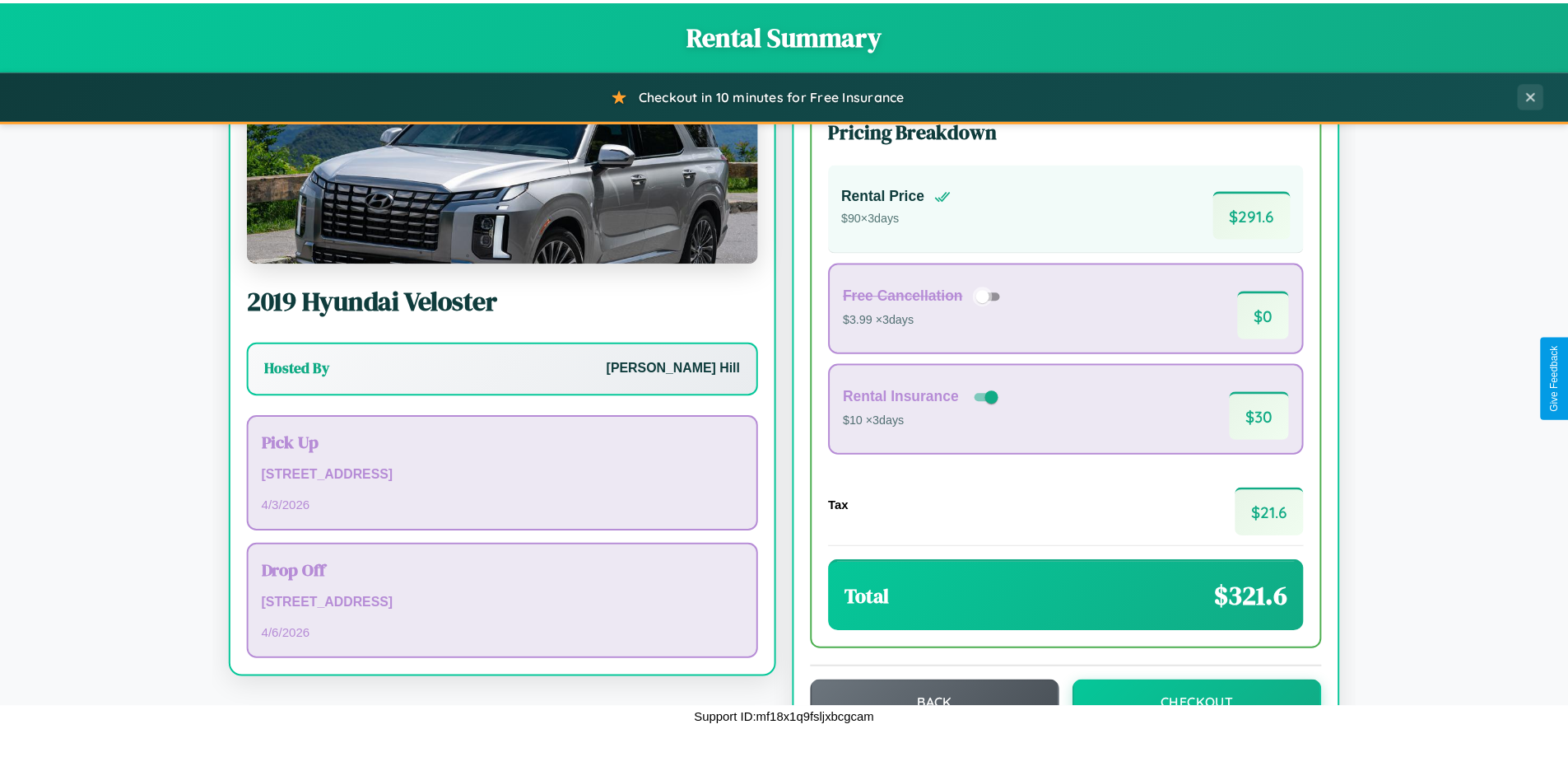
scroll to position [113, 0]
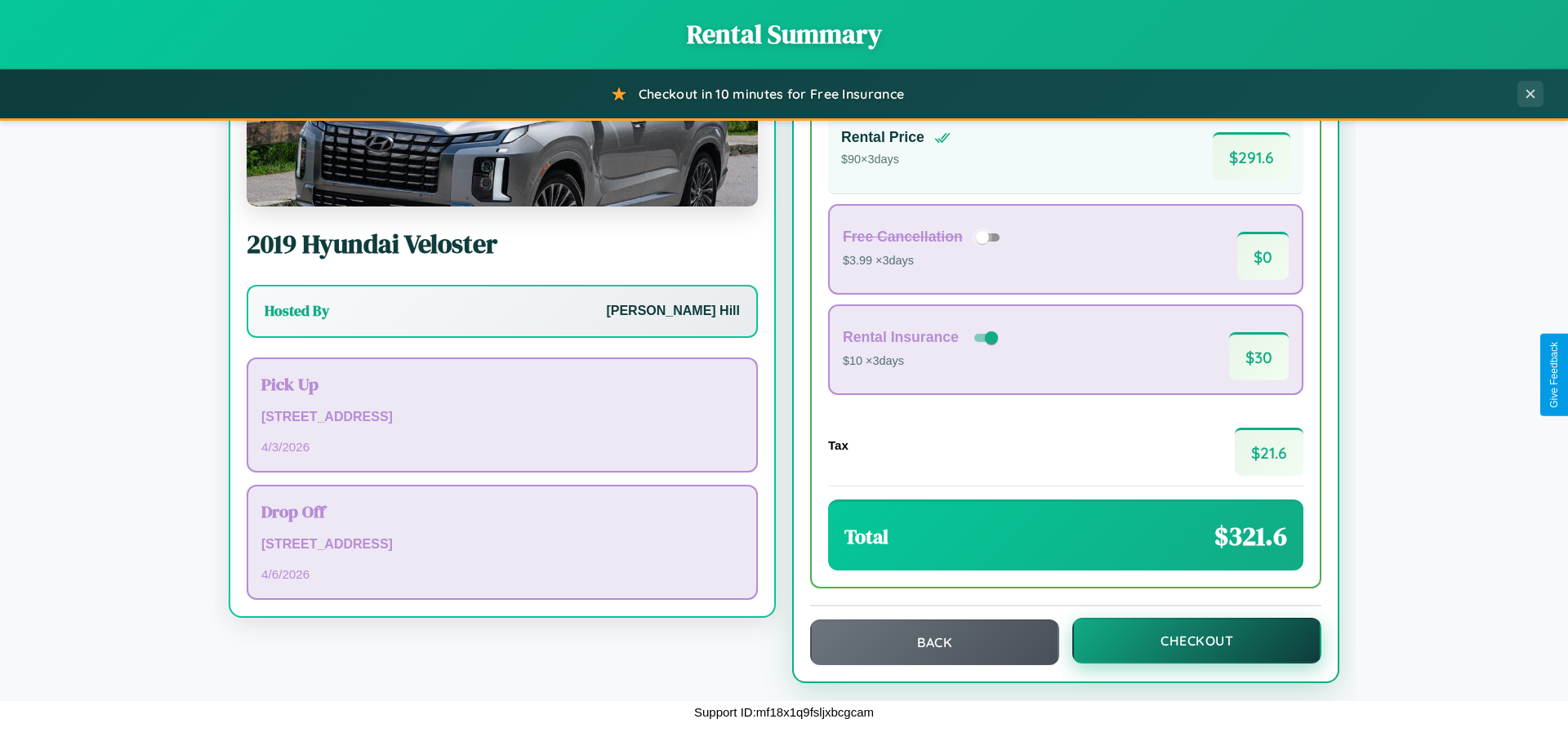
click at [1185, 641] on button "Checkout" at bounding box center [1197, 640] width 249 height 46
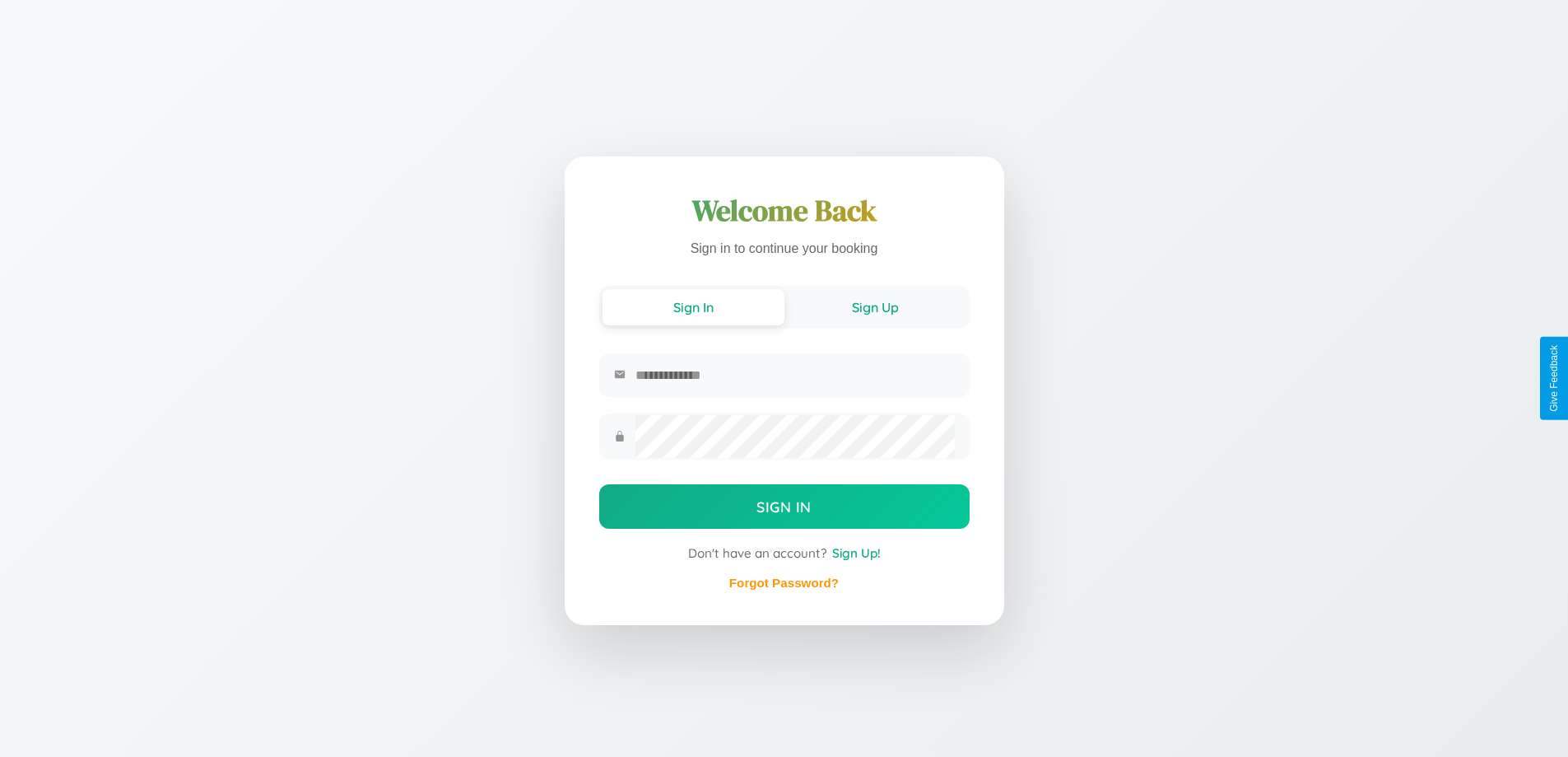
click at [875, 307] on button "Sign Up" at bounding box center [875, 307] width 182 height 36
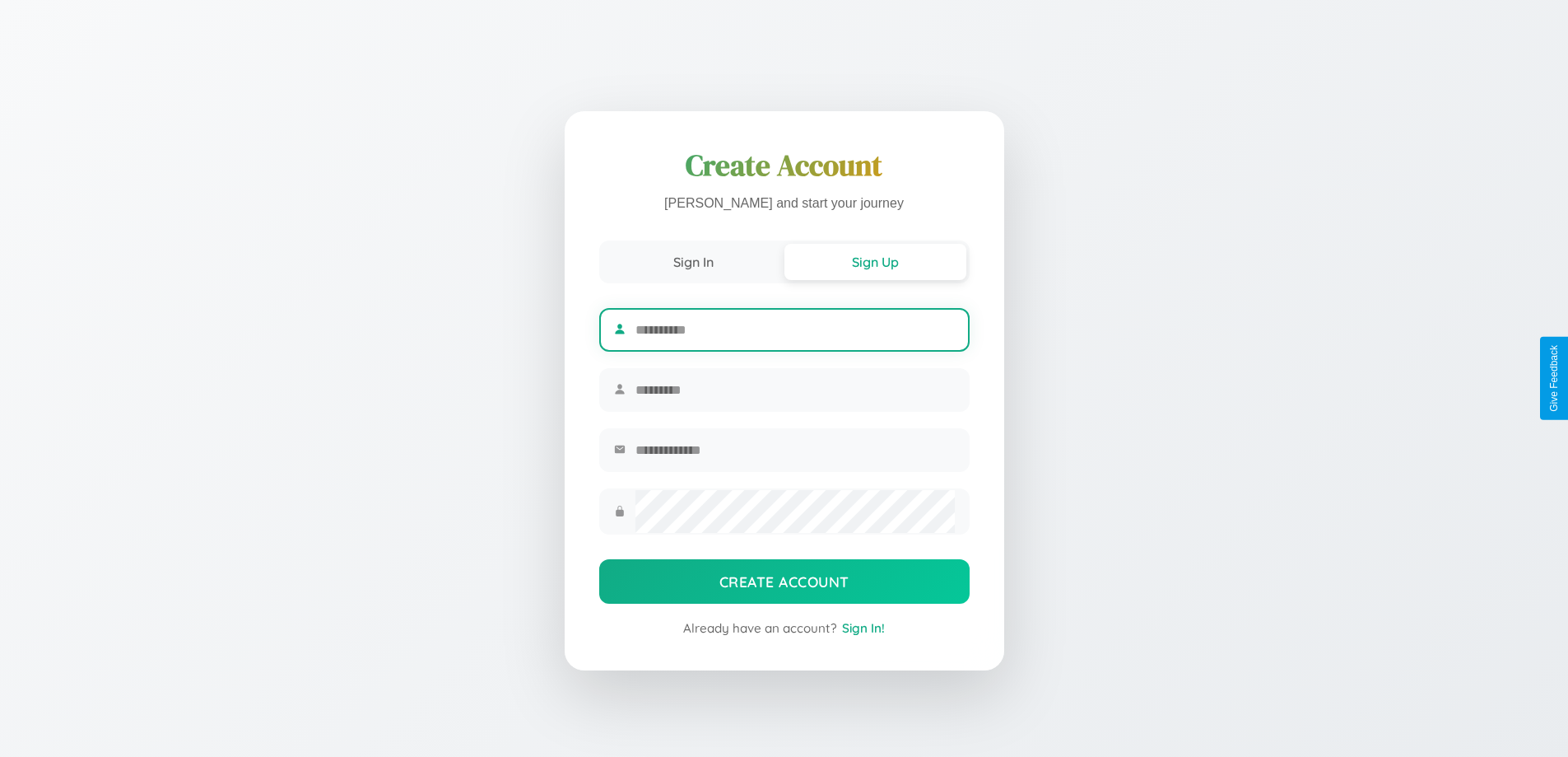
click at [795, 327] on input "text" at bounding box center [795, 329] width 319 height 40
type input "*******"
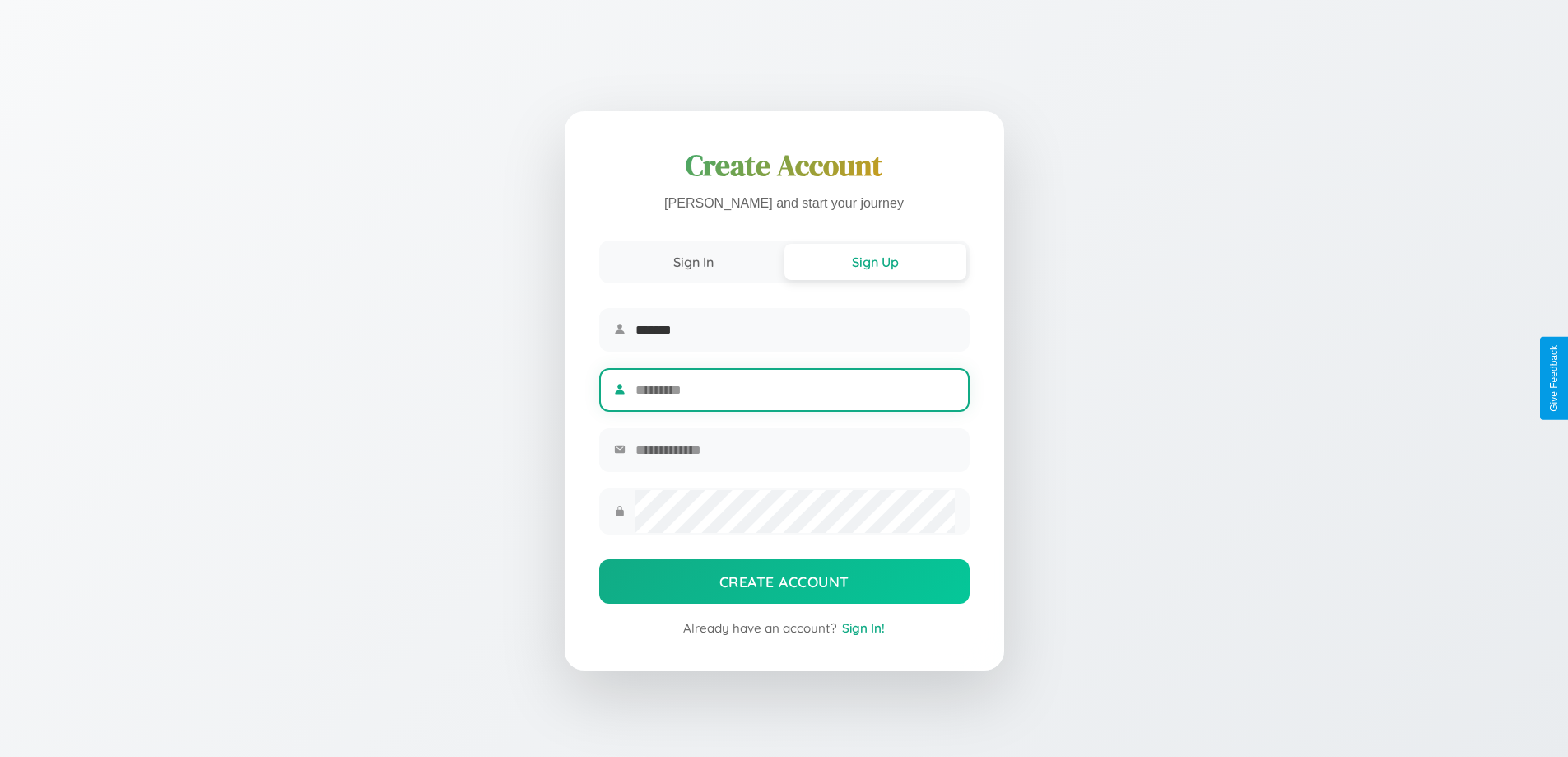
click at [795, 390] on input "text" at bounding box center [795, 390] width 319 height 40
type input "****"
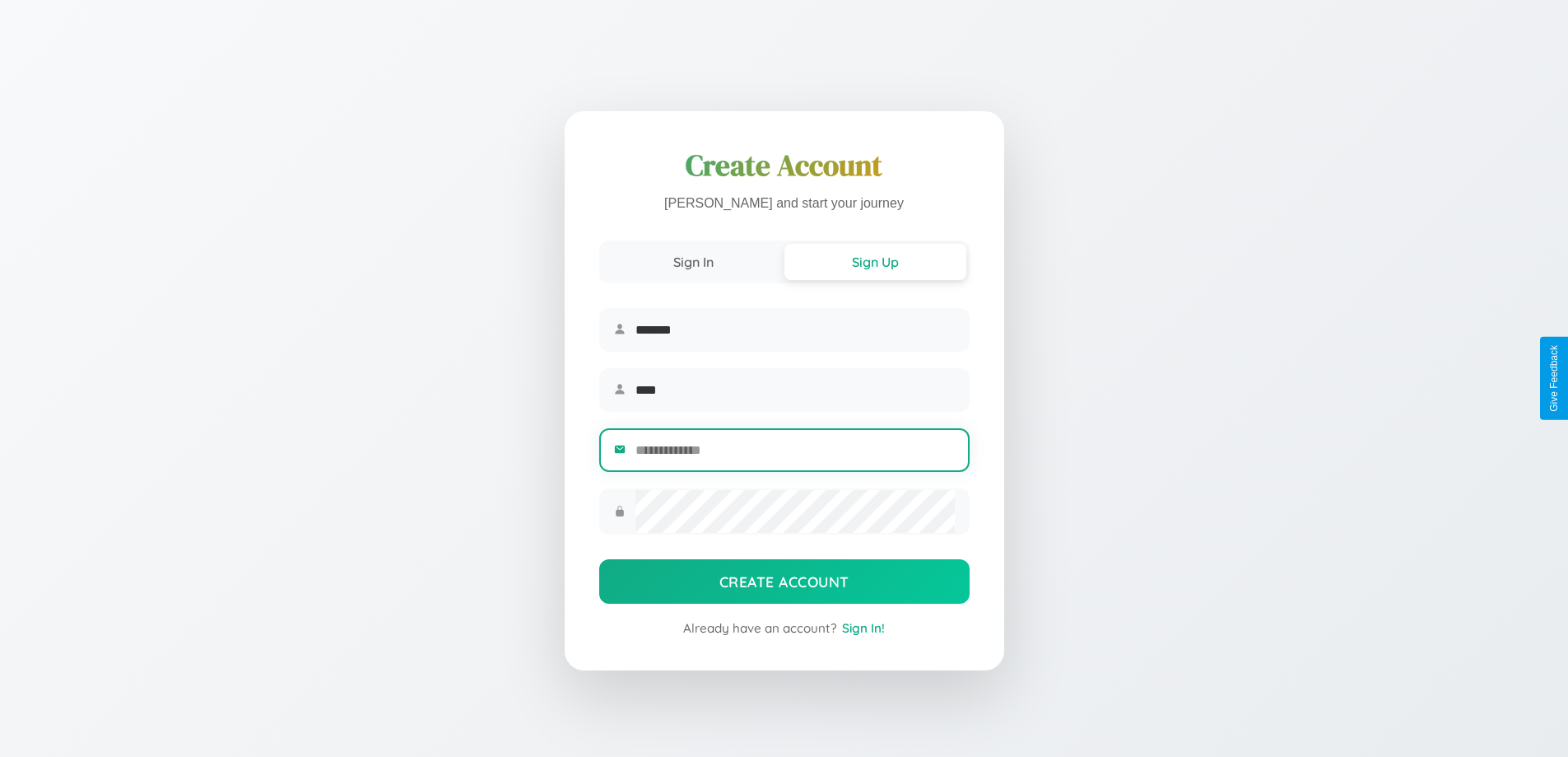
click at [795, 453] on input "email" at bounding box center [795, 450] width 319 height 40
type input "**********"
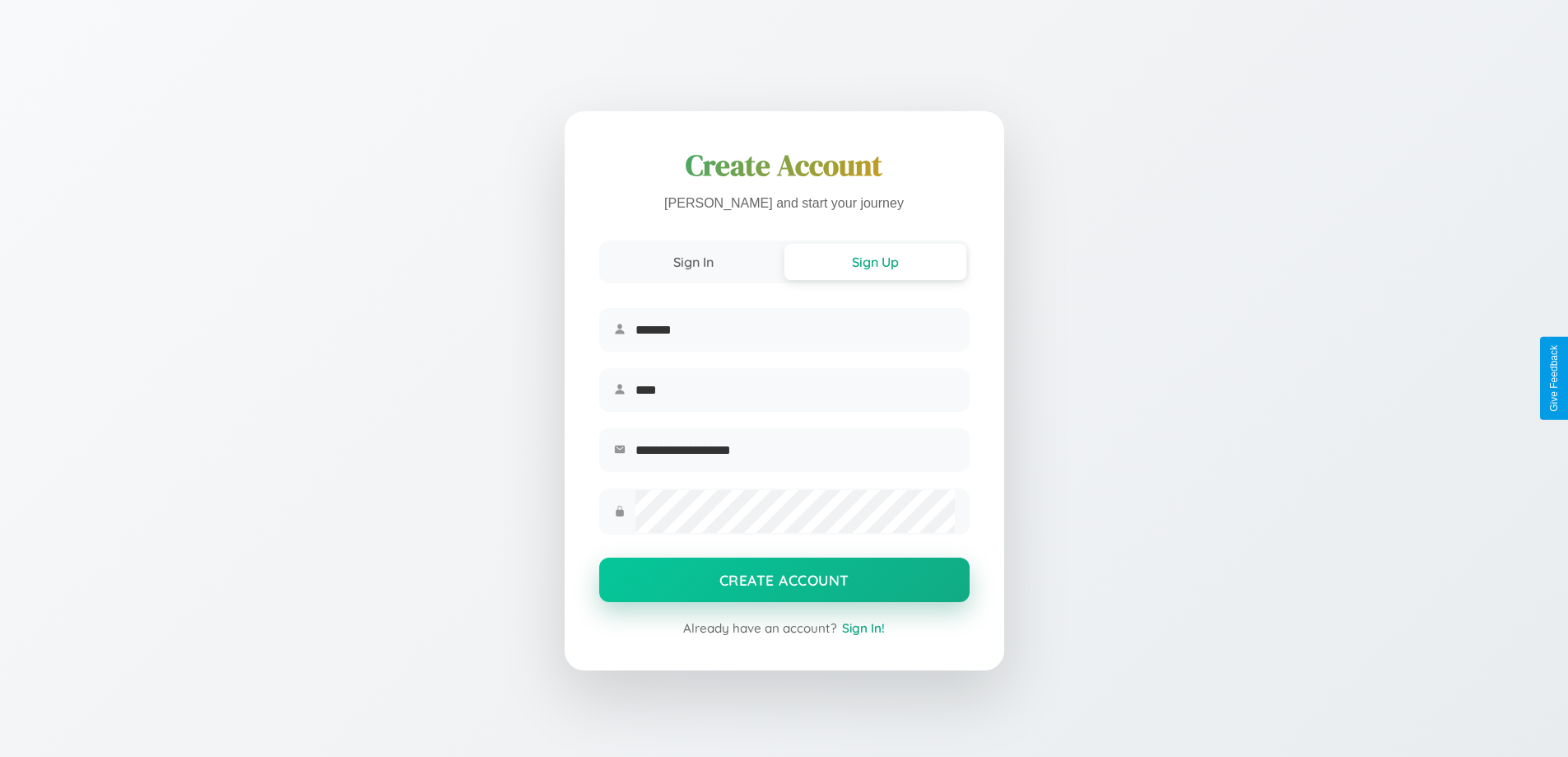
click at [784, 585] on button "Create Account" at bounding box center [785, 579] width 371 height 44
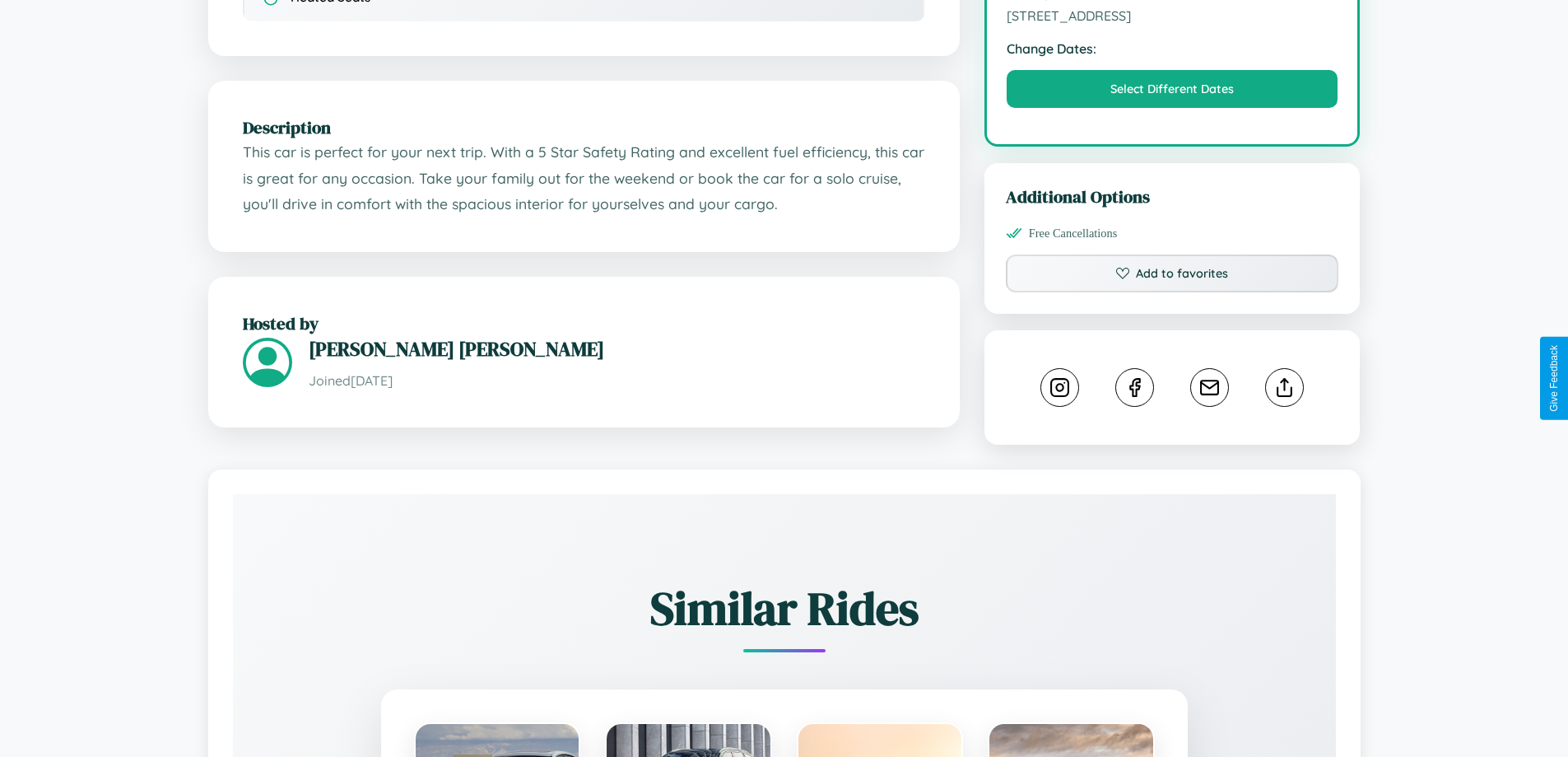
scroll to position [541, 0]
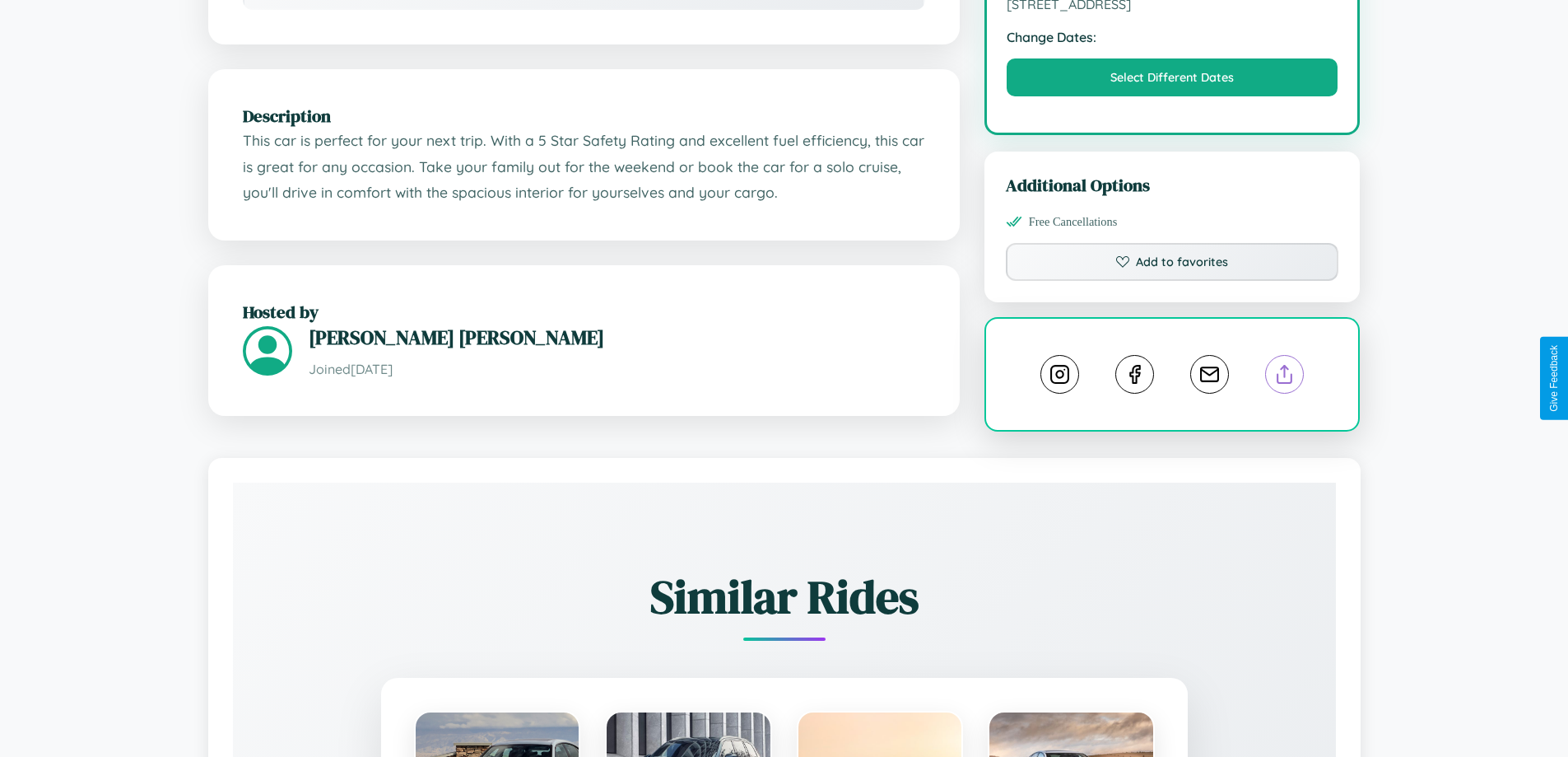
click at [1285, 376] on line at bounding box center [1285, 372] width 0 height 12
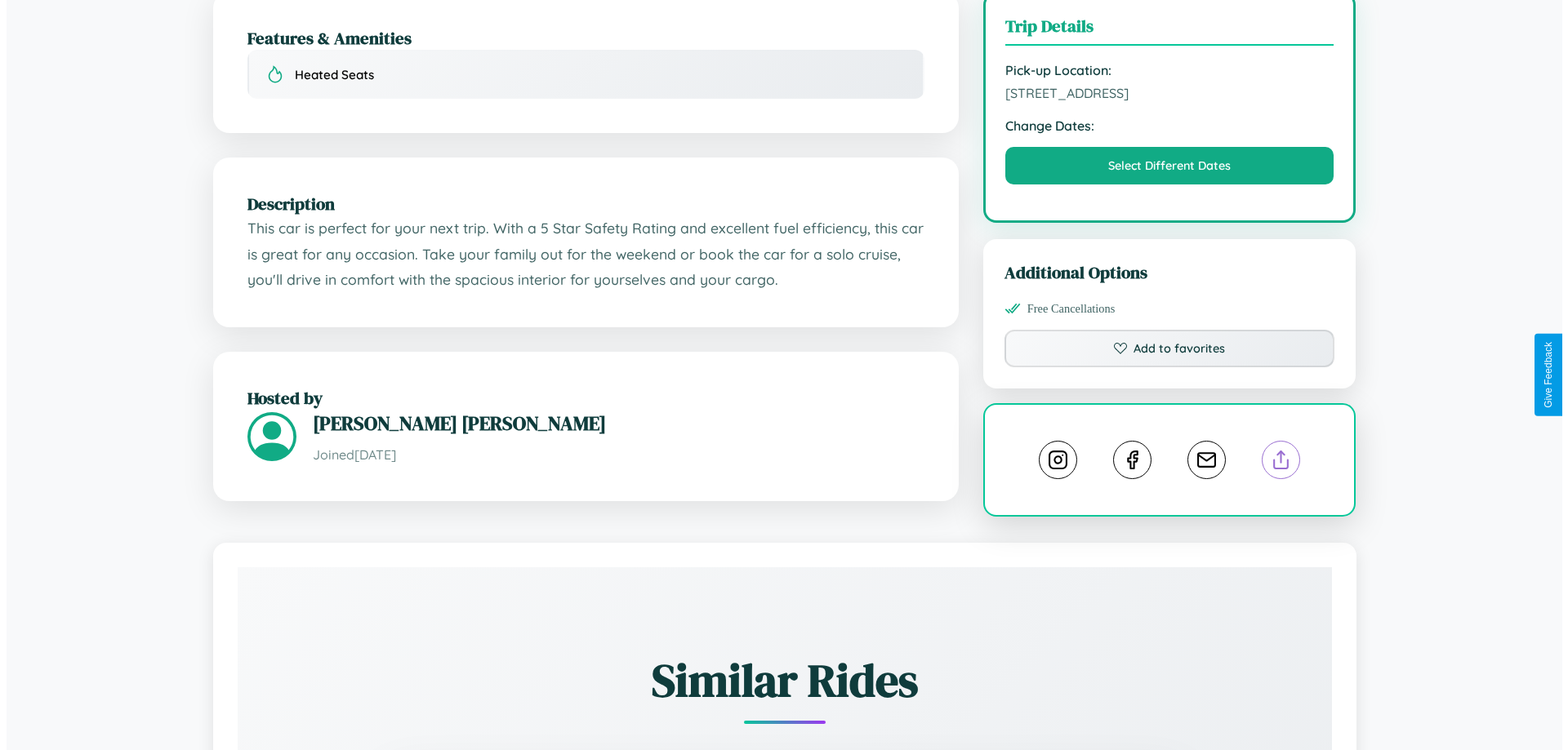
scroll to position [423, 0]
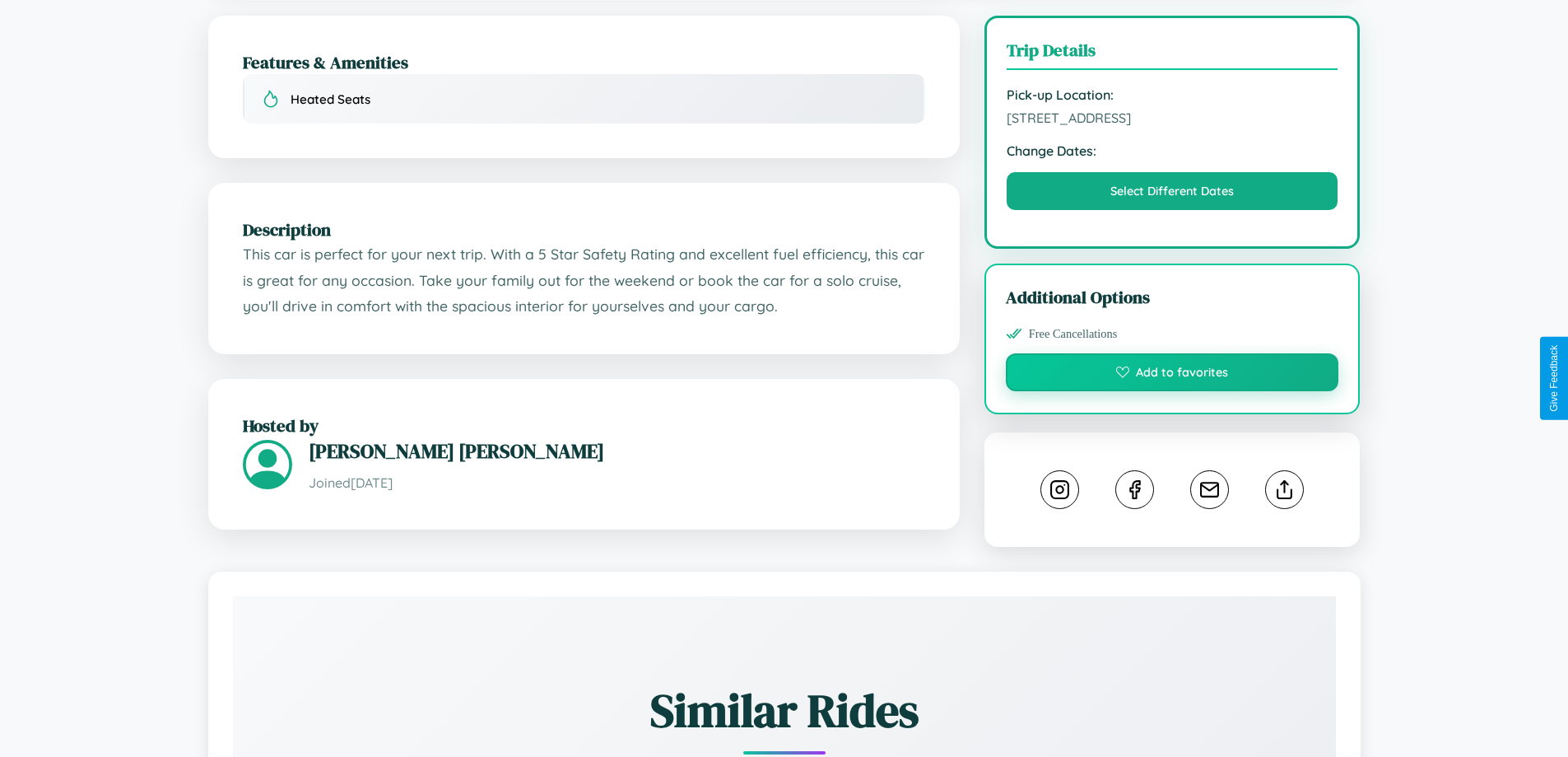
click at [1173, 375] on button "Add to favorites" at bounding box center [1173, 372] width 334 height 38
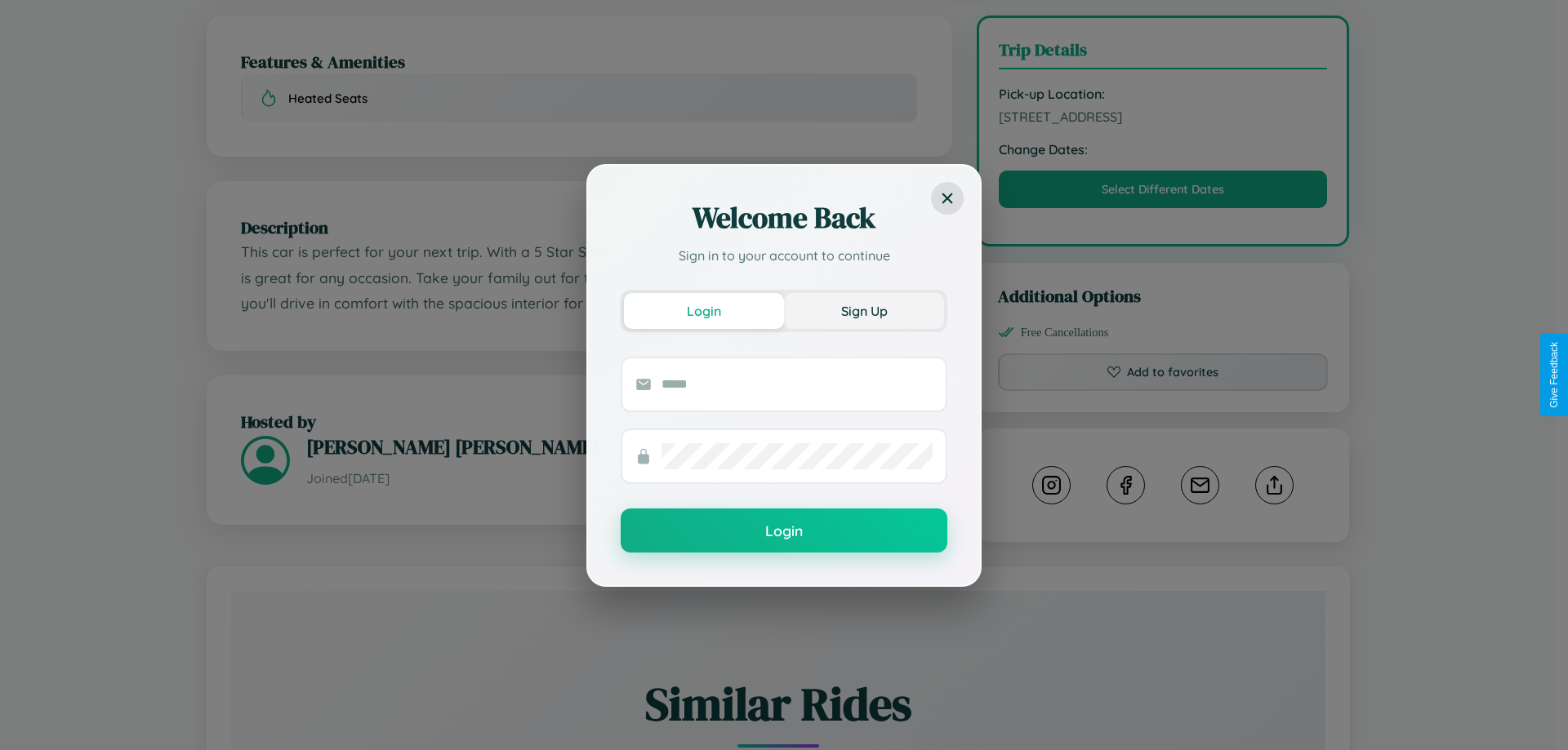
click at [864, 310] on button "Sign Up" at bounding box center [864, 310] width 160 height 36
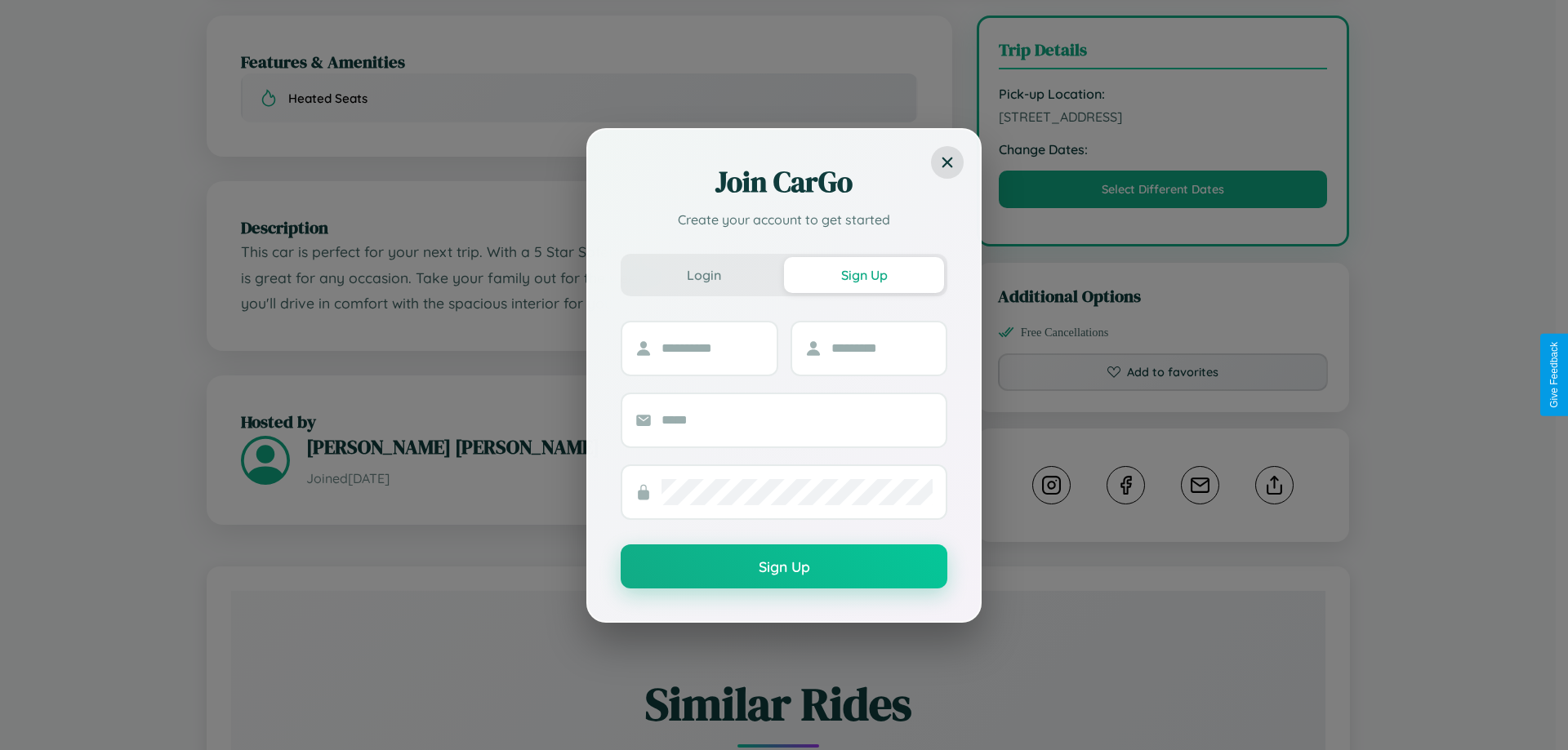
click at [1163, 375] on div "Join CarGo Create your account to get started Login Sign Up Sign Up" at bounding box center [784, 375] width 1568 height 750
